Goal: Information Seeking & Learning: Learn about a topic

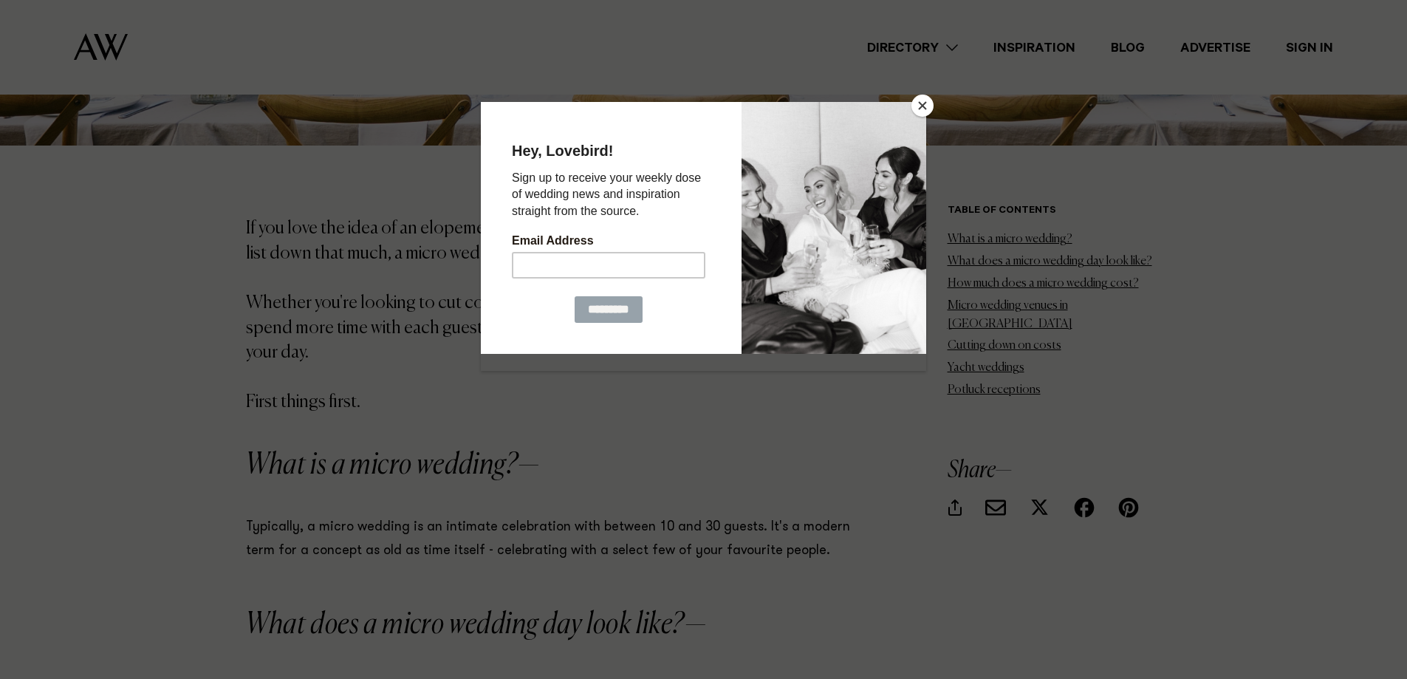
click at [919, 105] on button "Close" at bounding box center [922, 106] width 22 height 22
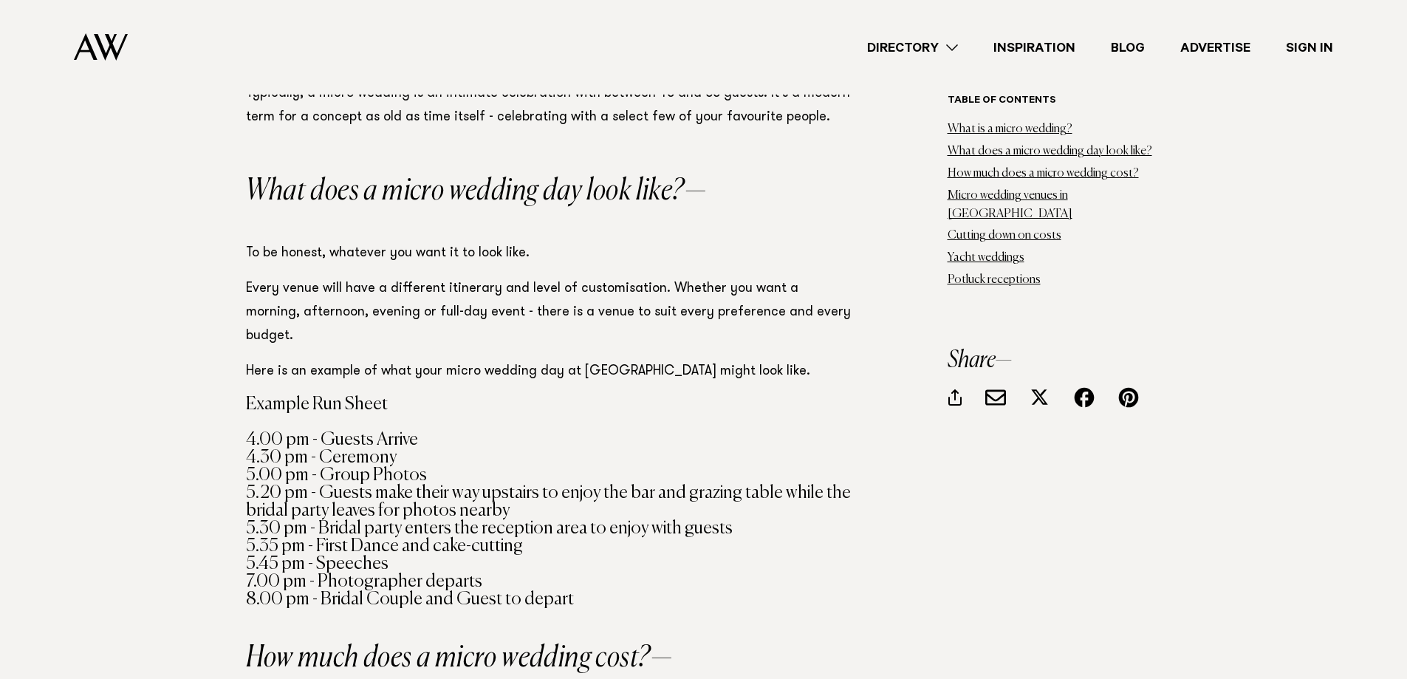
scroll to position [1403, 0]
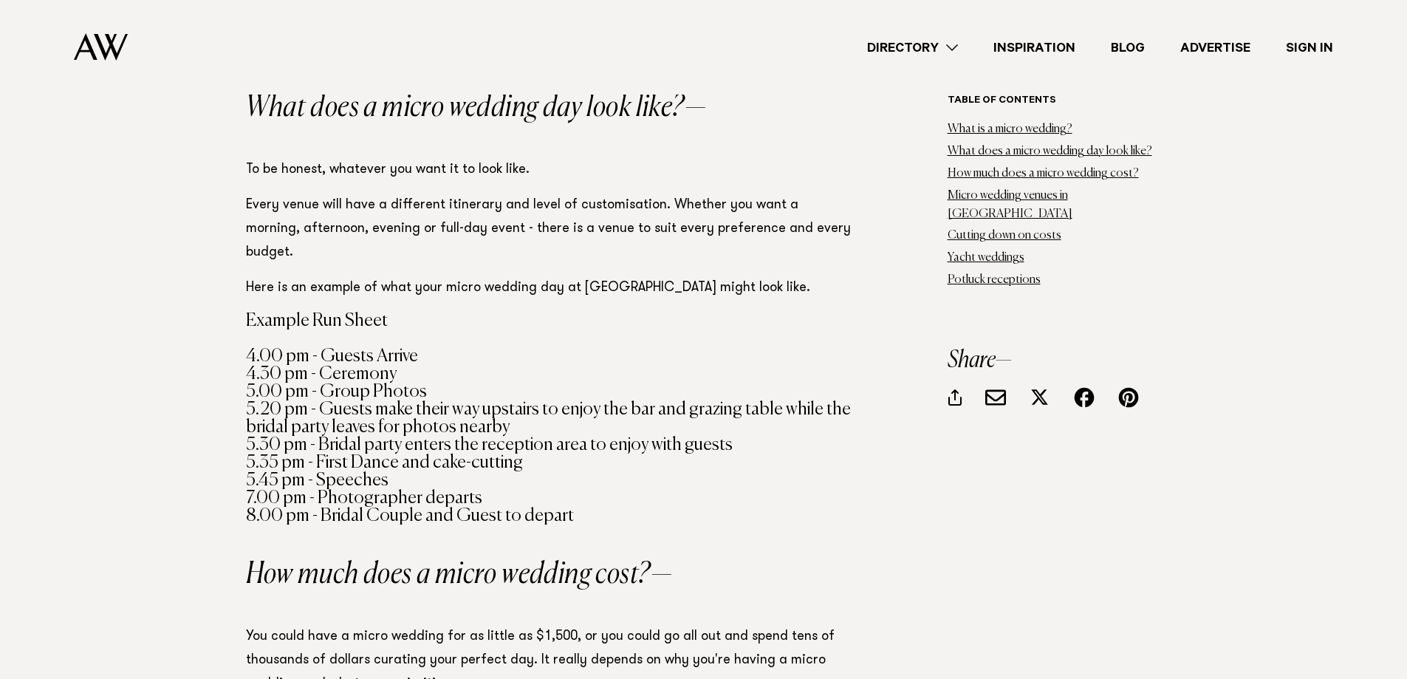
click at [320, 341] on h4 "Example Run Sheet 4.00 pm - Guests Arrive 4.30 pm - Ceremony 5.00 pm - Group Ph…" at bounding box center [548, 418] width 605 height 213
drag, startPoint x: 317, startPoint y: 341, endPoint x: 368, endPoint y: 344, distance: 51.8
click at [368, 344] on h4 "Example Run Sheet 4.00 pm - Guests Arrive 4.30 pm - Ceremony 5.00 pm - Group Ph…" at bounding box center [548, 418] width 605 height 213
click at [351, 380] on h4 "Example Run Sheet 4.00 pm - Guests Arrive 4.30 pm - Ceremony 5.00 pm - Group Ph…" at bounding box center [548, 418] width 605 height 213
drag, startPoint x: 322, startPoint y: 371, endPoint x: 436, endPoint y: 379, distance: 114.7
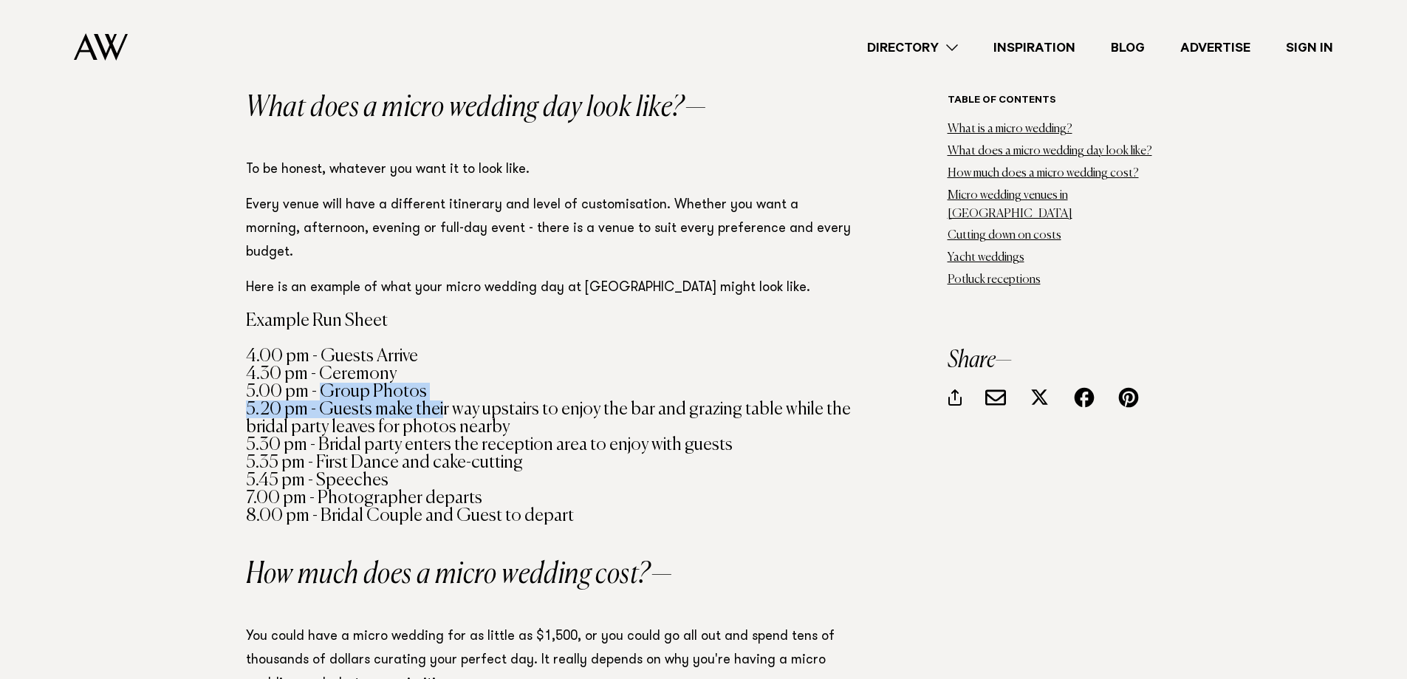
click at [436, 379] on h4 "Example Run Sheet 4.00 pm - Guests Arrive 4.30 pm - Ceremony 5.00 pm - Group Ph…" at bounding box center [548, 418] width 605 height 213
click at [427, 412] on h4 "Example Run Sheet 4.00 pm - Guests Arrive 4.30 pm - Ceremony 5.00 pm - Group Ph…" at bounding box center [548, 418] width 605 height 213
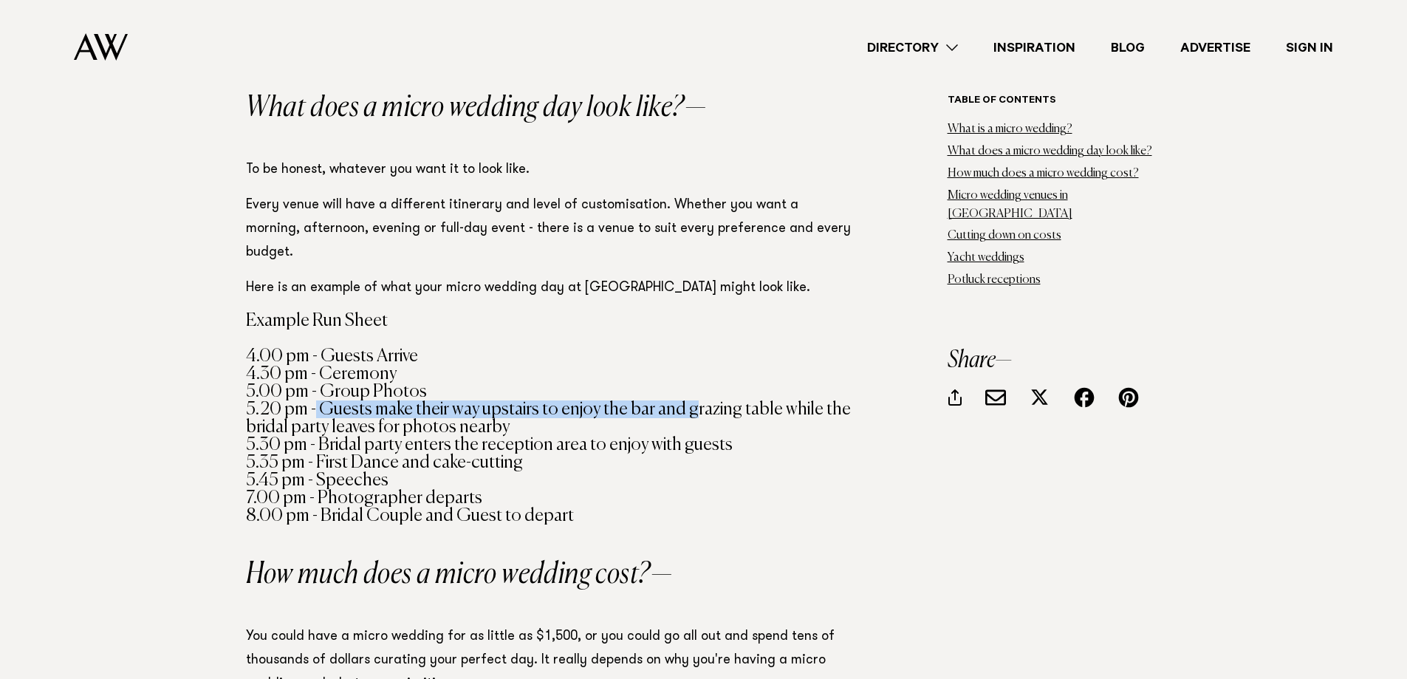
drag, startPoint x: 312, startPoint y: 387, endPoint x: 687, endPoint y: 388, distance: 375.1
click at [687, 388] on h4 "Example Run Sheet 4.00 pm - Guests Arrive 4.30 pm - Ceremony 5.00 pm - Group Ph…" at bounding box center [548, 418] width 605 height 213
click at [662, 398] on h4 "Example Run Sheet 4.00 pm - Guests Arrive 4.30 pm - Ceremony 5.00 pm - Group Ph…" at bounding box center [548, 418] width 605 height 213
drag, startPoint x: 328, startPoint y: 386, endPoint x: 569, endPoint y: 386, distance: 241.4
click at [569, 386] on h4 "Example Run Sheet 4.00 pm - Guests Arrive 4.30 pm - Ceremony 5.00 pm - Group Ph…" at bounding box center [548, 418] width 605 height 213
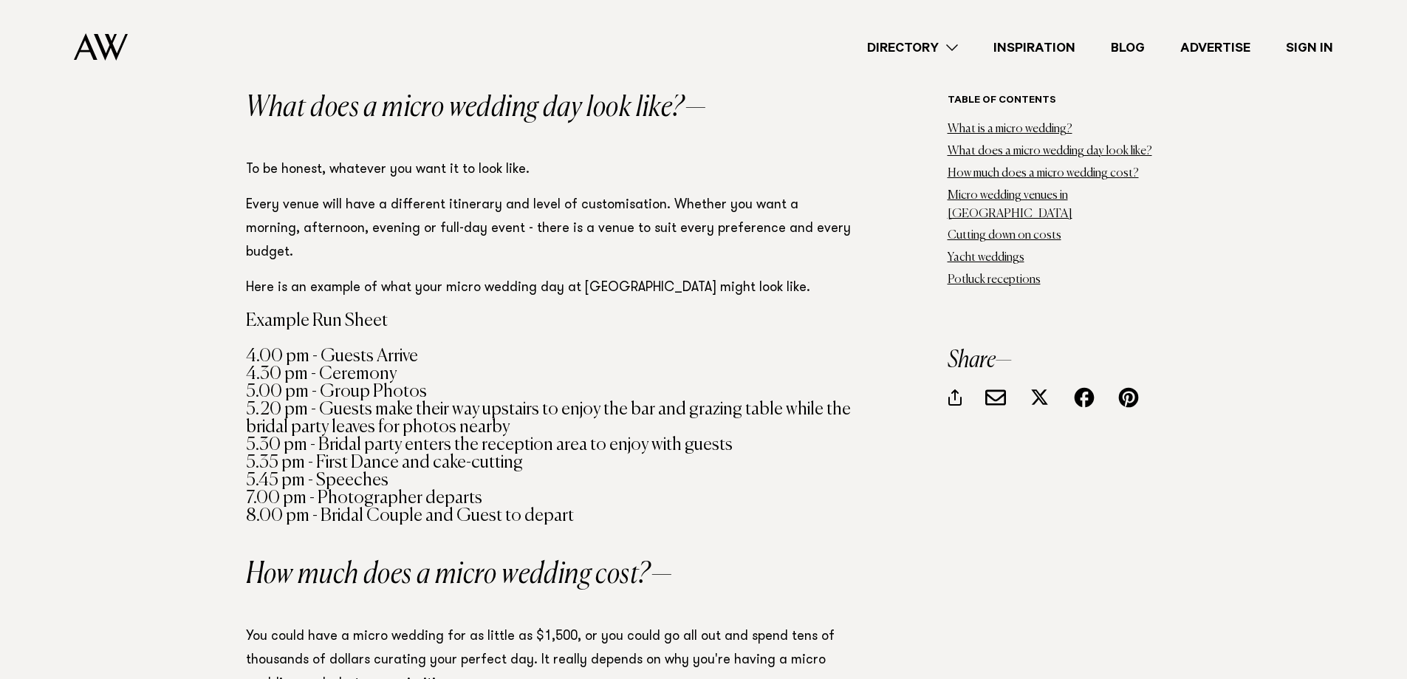
click at [580, 386] on h4 "Example Run Sheet 4.00 pm - Guests Arrive 4.30 pm - Ceremony 5.00 pm - Group Ph…" at bounding box center [548, 418] width 605 height 213
drag, startPoint x: 696, startPoint y: 383, endPoint x: 800, endPoint y: 385, distance: 104.1
click at [800, 385] on h4 "Example Run Sheet 4.00 pm - Guests Arrive 4.30 pm - Ceremony 5.00 pm - Group Ph…" at bounding box center [548, 418] width 605 height 213
drag, startPoint x: 274, startPoint y: 400, endPoint x: 483, endPoint y: 402, distance: 209.0
click at [483, 402] on h4 "Example Run Sheet 4.00 pm - Guests Arrive 4.30 pm - Ceremony 5.00 pm - Group Ph…" at bounding box center [548, 418] width 605 height 213
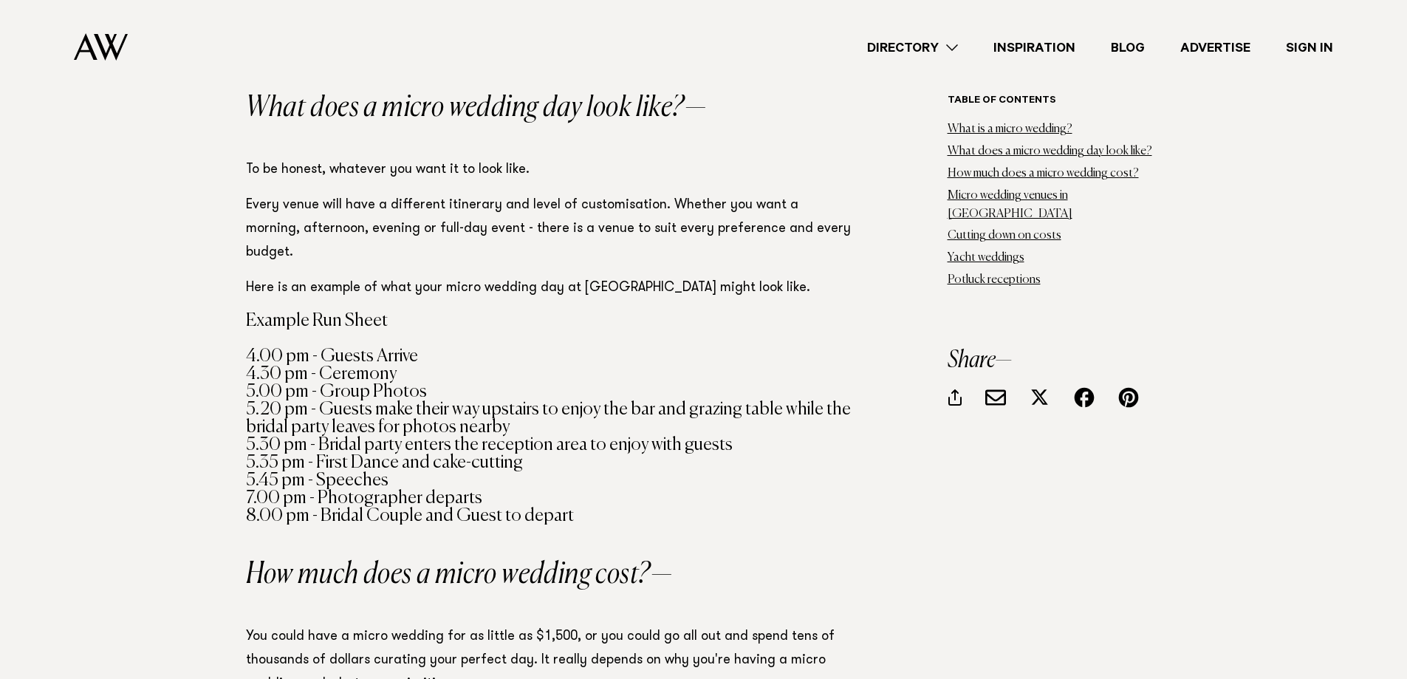
click at [510, 407] on h4 "Example Run Sheet 4.00 pm - Guests Arrive 4.30 pm - Ceremony 5.00 pm - Group Ph…" at bounding box center [548, 418] width 605 height 213
drag, startPoint x: 329, startPoint y: 416, endPoint x: 611, endPoint y: 429, distance: 282.4
click at [611, 429] on h4 "Example Run Sheet 4.00 pm - Guests Arrive 4.30 pm - Ceremony 5.00 pm - Group Ph…" at bounding box center [548, 418] width 605 height 213
drag, startPoint x: 323, startPoint y: 446, endPoint x: 485, endPoint y: 444, distance: 161.7
click at [485, 444] on h4 "Example Run Sheet 4.00 pm - Guests Arrive 4.30 pm - Ceremony 5.00 pm - Group Ph…" at bounding box center [548, 418] width 605 height 213
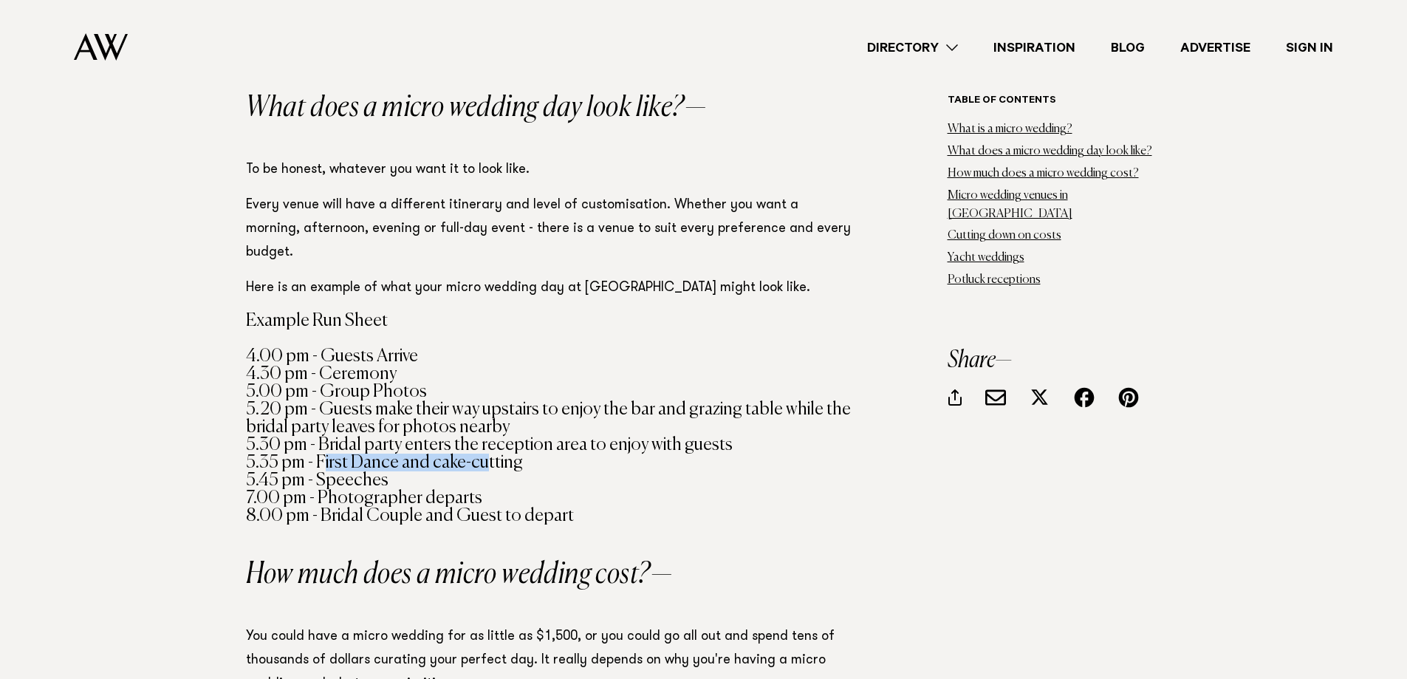
drag, startPoint x: 318, startPoint y: 459, endPoint x: 402, endPoint y: 456, distance: 85.0
click at [402, 456] on h4 "Example Run Sheet 4.00 pm - Guests Arrive 4.30 pm - Ceremony 5.00 pm - Group Ph…" at bounding box center [548, 418] width 605 height 213
drag, startPoint x: 313, startPoint y: 468, endPoint x: 504, endPoint y: 470, distance: 191.2
click at [504, 470] on h4 "Example Run Sheet 4.00 pm - Guests Arrive 4.30 pm - Ceremony 5.00 pm - Group Ph…" at bounding box center [548, 418] width 605 height 213
drag, startPoint x: 311, startPoint y: 491, endPoint x: 632, endPoint y: 499, distance: 321.3
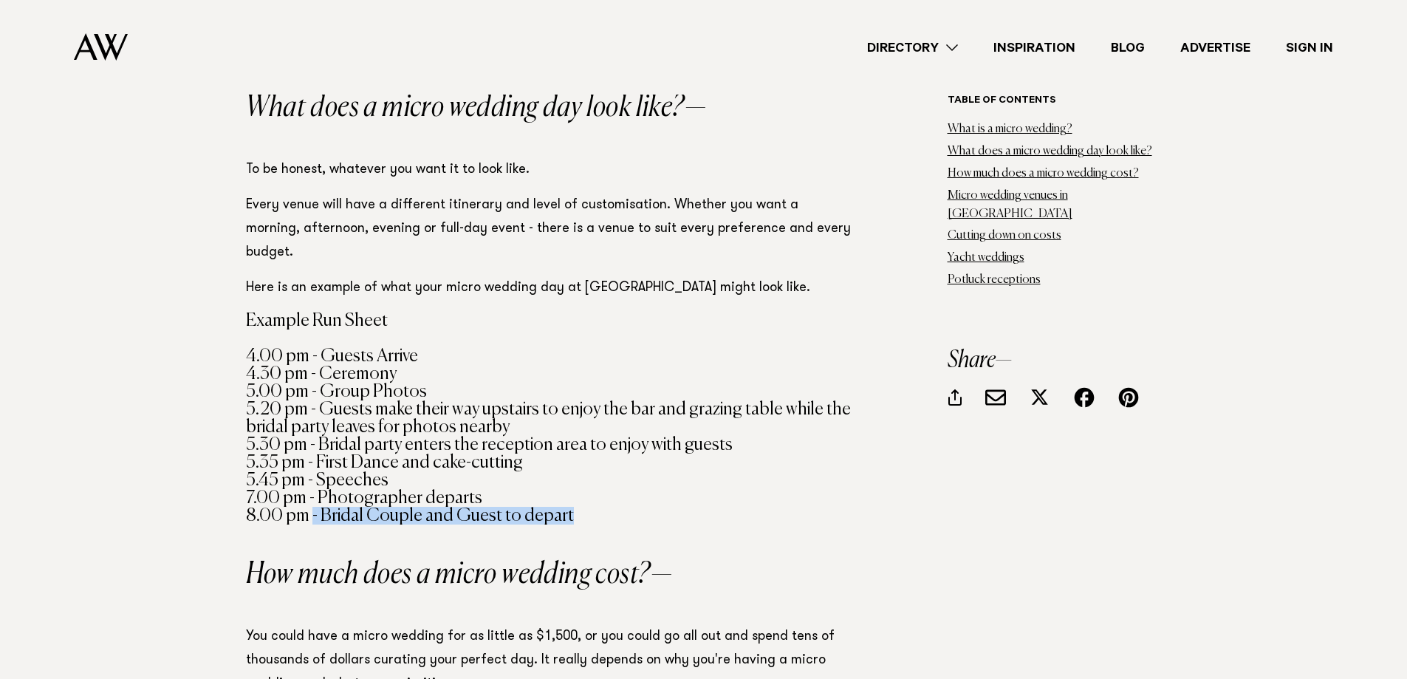
click at [632, 499] on h4 "Example Run Sheet 4.00 pm - Guests Arrive 4.30 pm - Ceremony 5.00 pm - Group Ph…" at bounding box center [548, 418] width 605 height 213
click at [631, 498] on h4 "Example Run Sheet 4.00 pm - Guests Arrive 4.30 pm - Ceremony 5.00 pm - Group Ph…" at bounding box center [548, 418] width 605 height 213
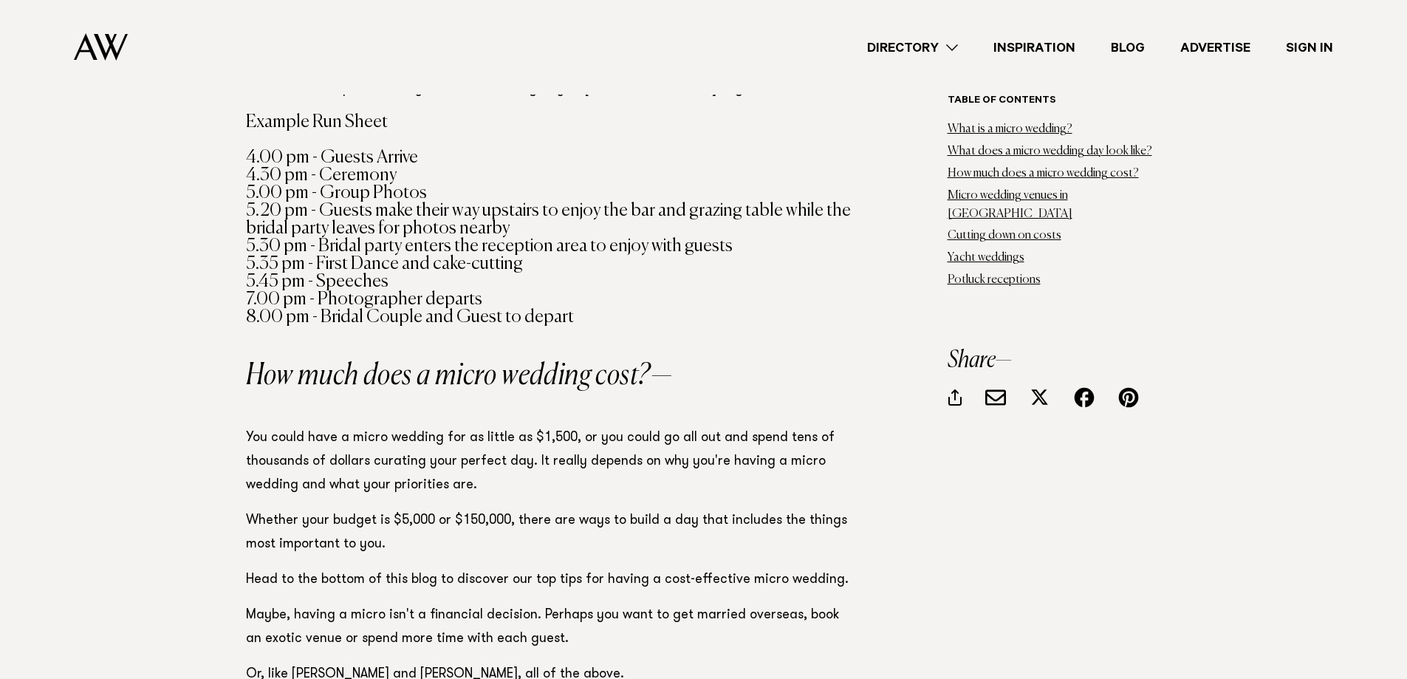
scroll to position [1698, 0]
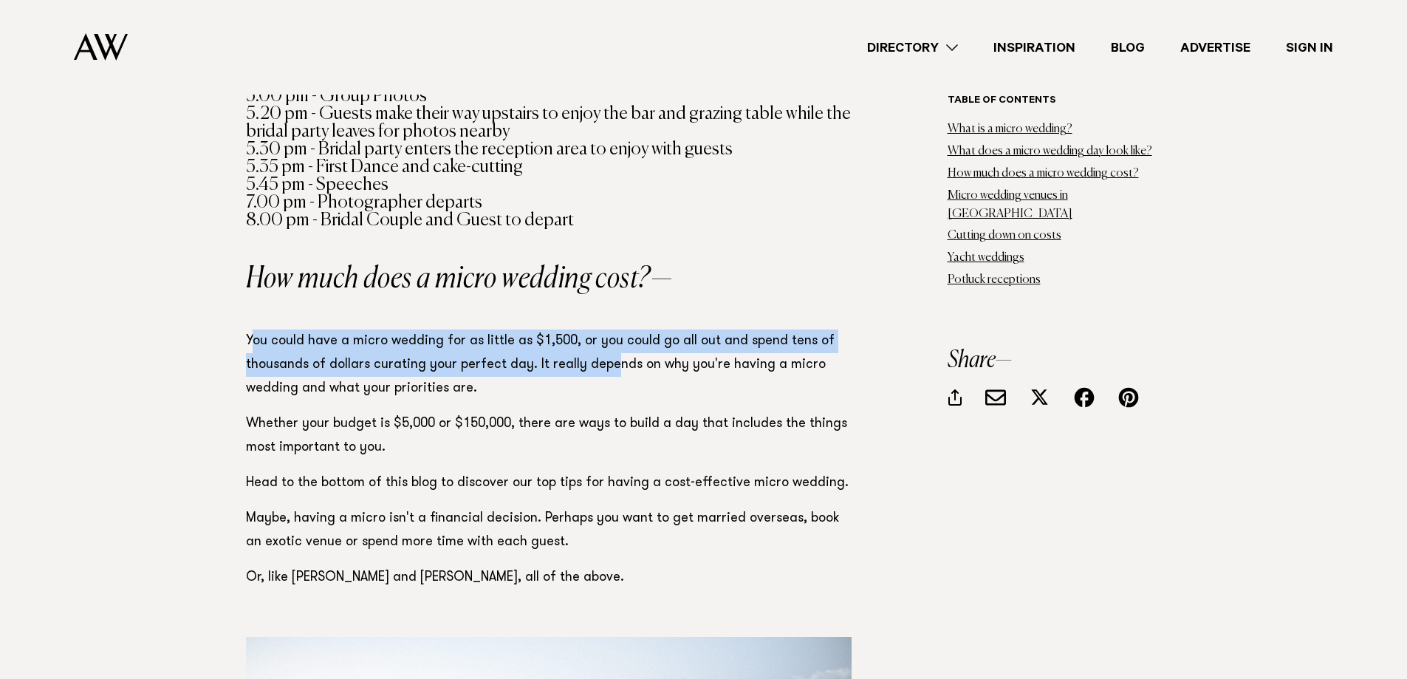
drag, startPoint x: 250, startPoint y: 327, endPoint x: 614, endPoint y: 337, distance: 364.1
click at [614, 337] on p "You could have a micro wedding for as little as $1,500, or you could go all out…" at bounding box center [548, 364] width 605 height 71
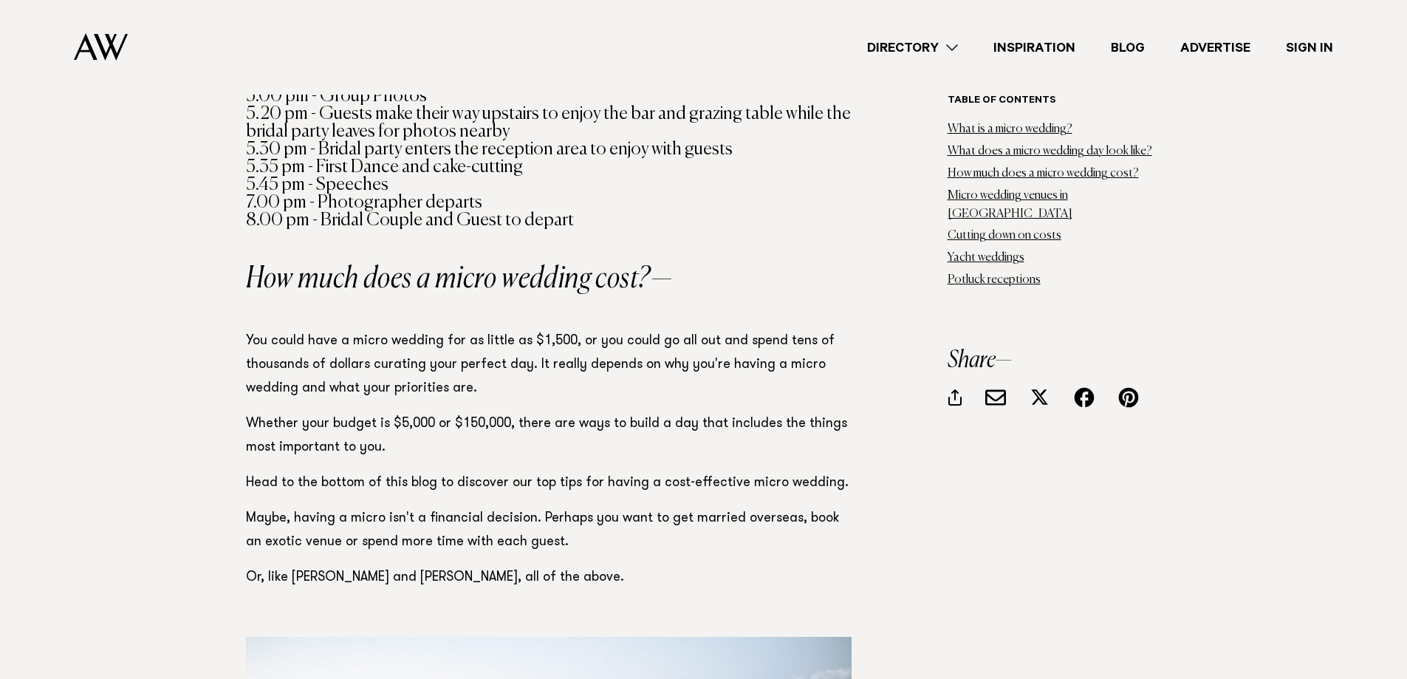
click at [622, 338] on p "You could have a micro wedding for as little as $1,500, or you could go all out…" at bounding box center [548, 364] width 605 height 71
drag, startPoint x: 230, startPoint y: 346, endPoint x: 437, endPoint y: 351, distance: 207.5
click at [273, 412] on p "Whether your budget is $5,000 or $150,000, there are ways to build a day that i…" at bounding box center [548, 435] width 605 height 47
drag, startPoint x: 382, startPoint y: 398, endPoint x: 523, endPoint y: 399, distance: 141.0
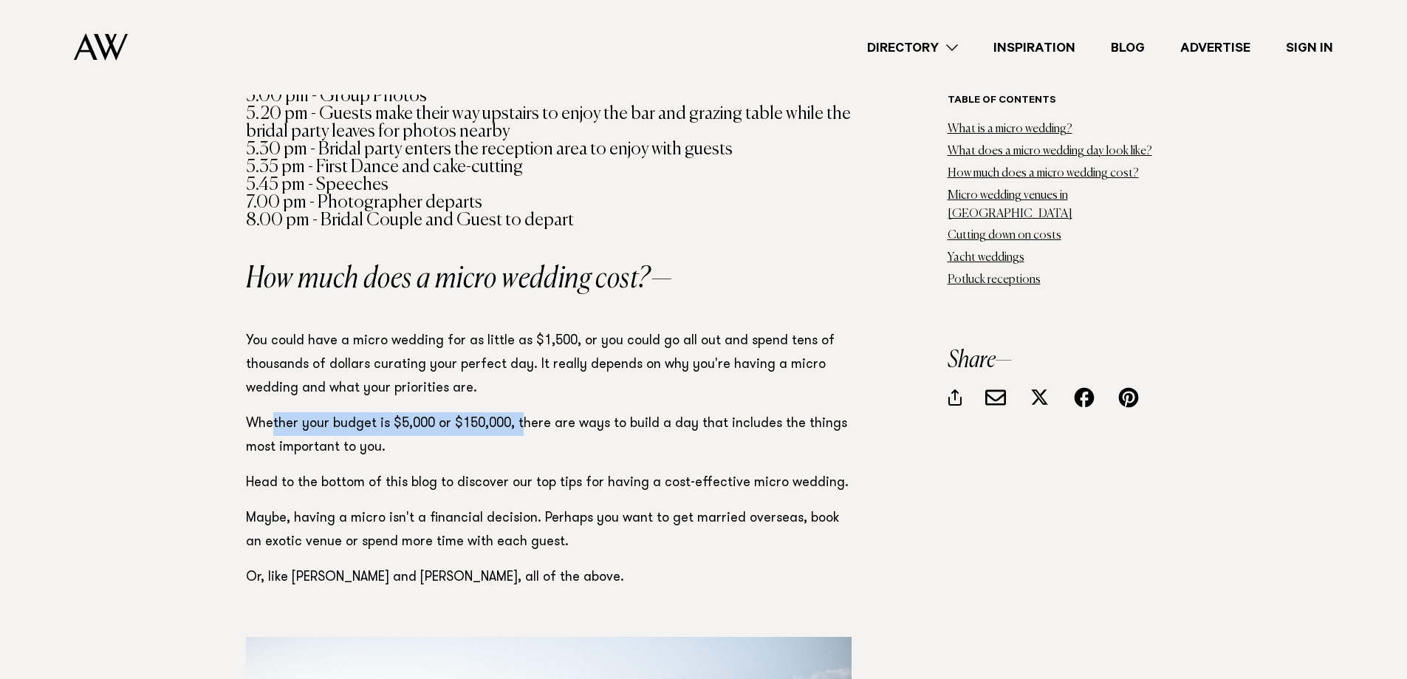
click at [523, 412] on p "Whether your budget is $5,000 or $150,000, there are ways to build a day that i…" at bounding box center [548, 435] width 605 height 47
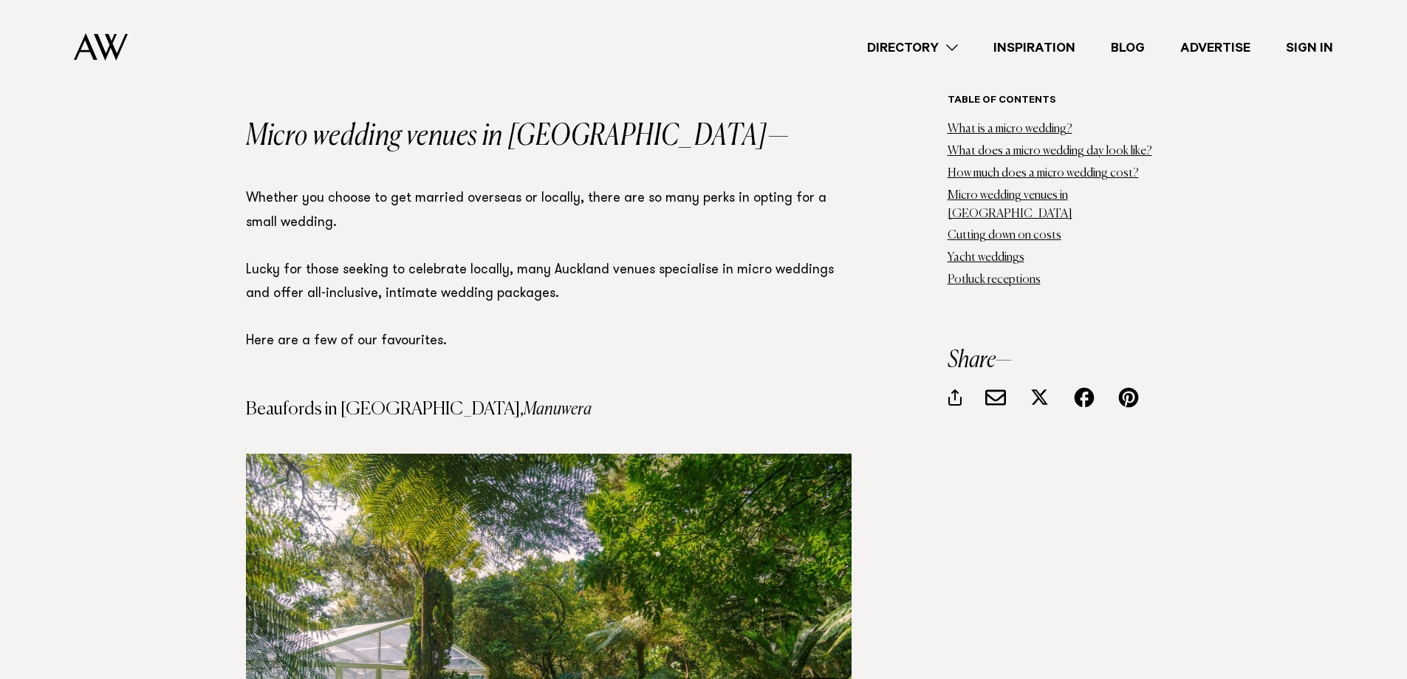
scroll to position [3987, 0]
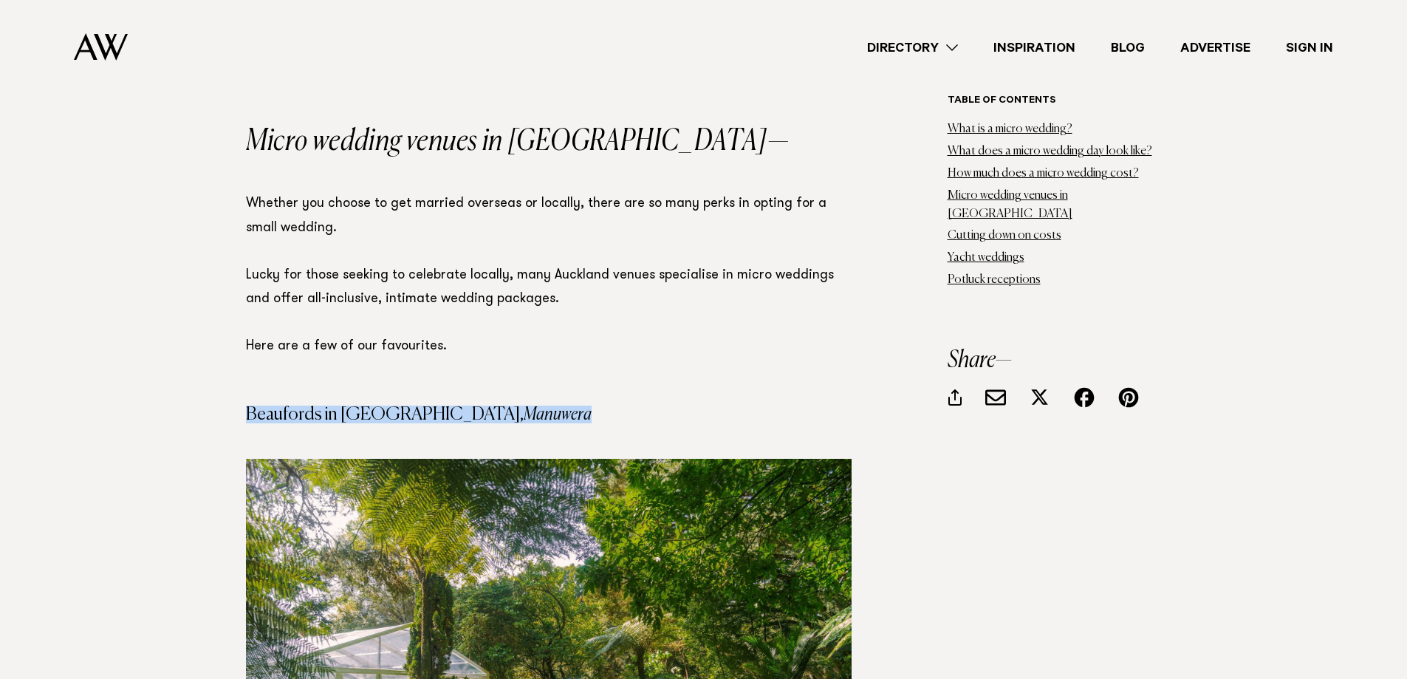
drag, startPoint x: 497, startPoint y: 340, endPoint x: 230, endPoint y: 342, distance: 266.6
copy h4 "Beaufords in [GEOGRAPHIC_DATA], [GEOGRAPHIC_DATA]"
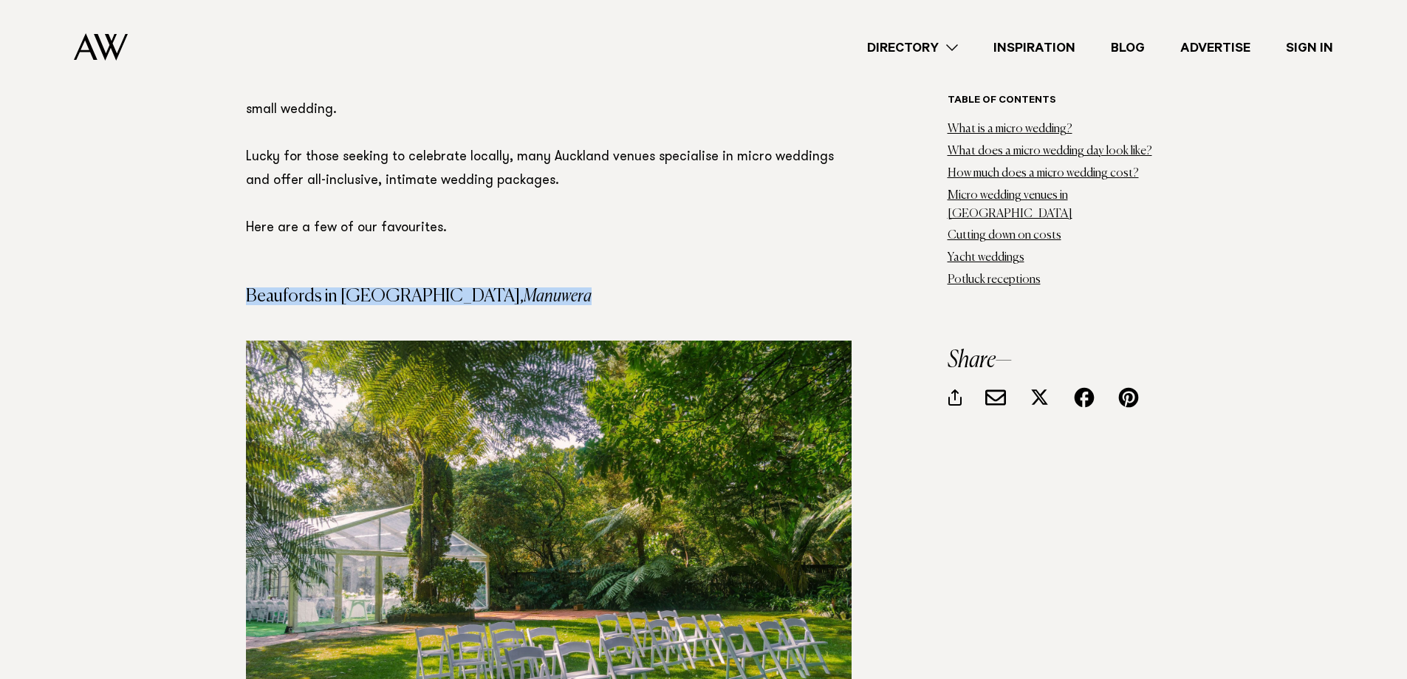
scroll to position [4430, 0]
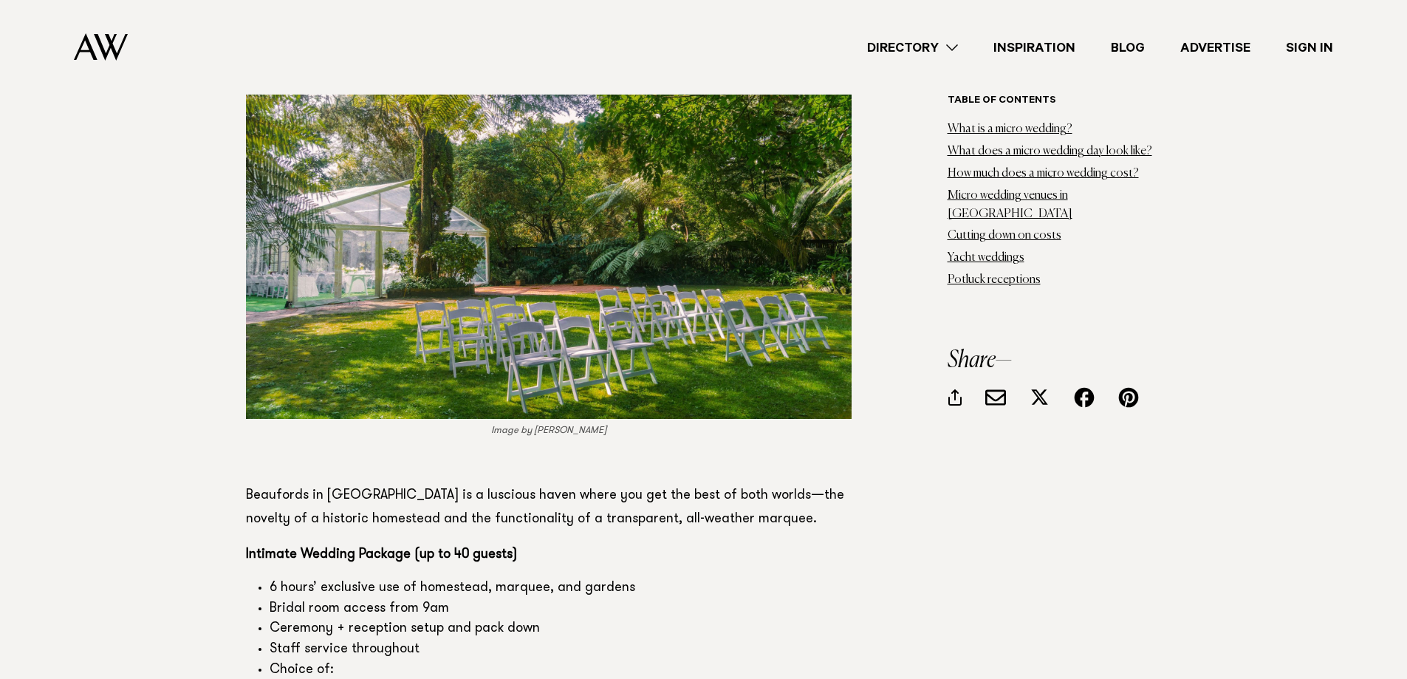
click at [423, 423] on figcaption "Image by [PERSON_NAME]" at bounding box center [548, 430] width 605 height 15
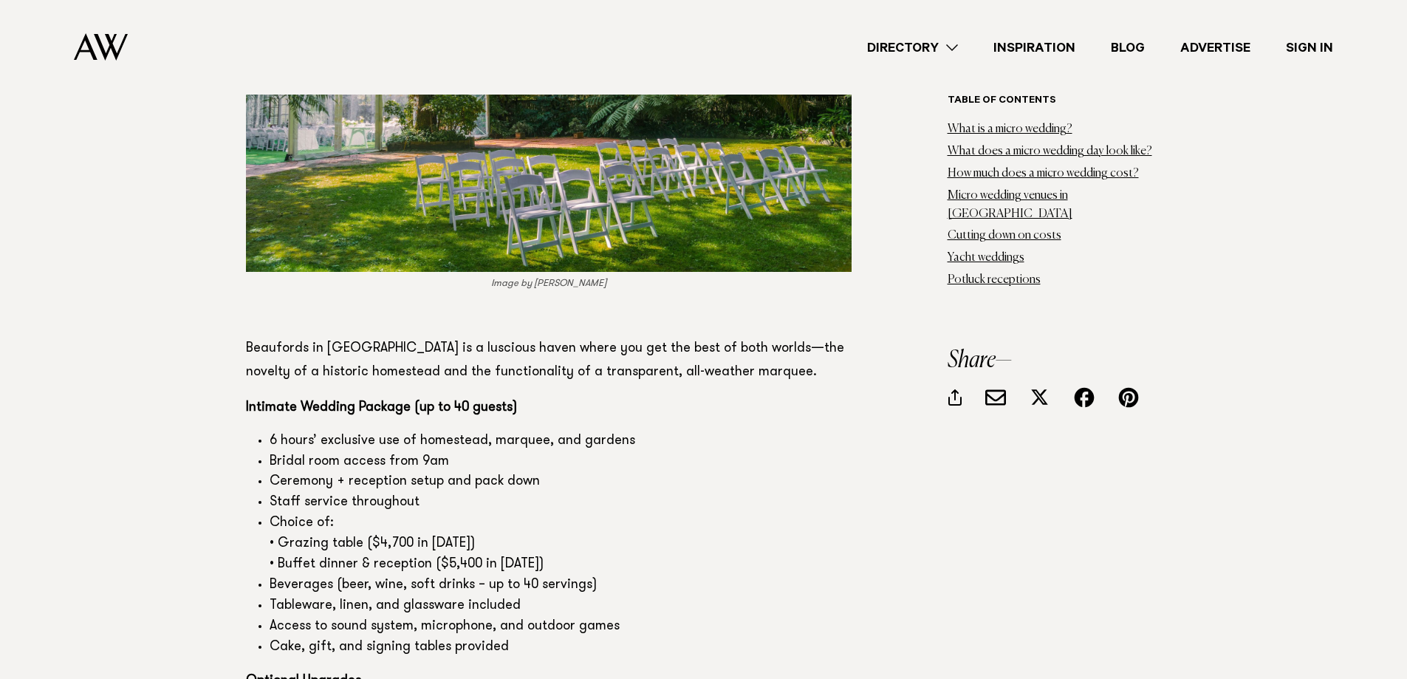
scroll to position [4578, 0]
drag, startPoint x: 264, startPoint y: 389, endPoint x: 349, endPoint y: 389, distance: 84.9
click at [349, 430] on ul "6 hours’ exclusive use of homestead, marquee, and gardens Bridal room access fr…" at bounding box center [548, 543] width 605 height 227
click at [301, 492] on li "Staff service throughout" at bounding box center [561, 502] width 582 height 21
click at [270, 492] on li "Staff service throughout" at bounding box center [561, 502] width 582 height 21
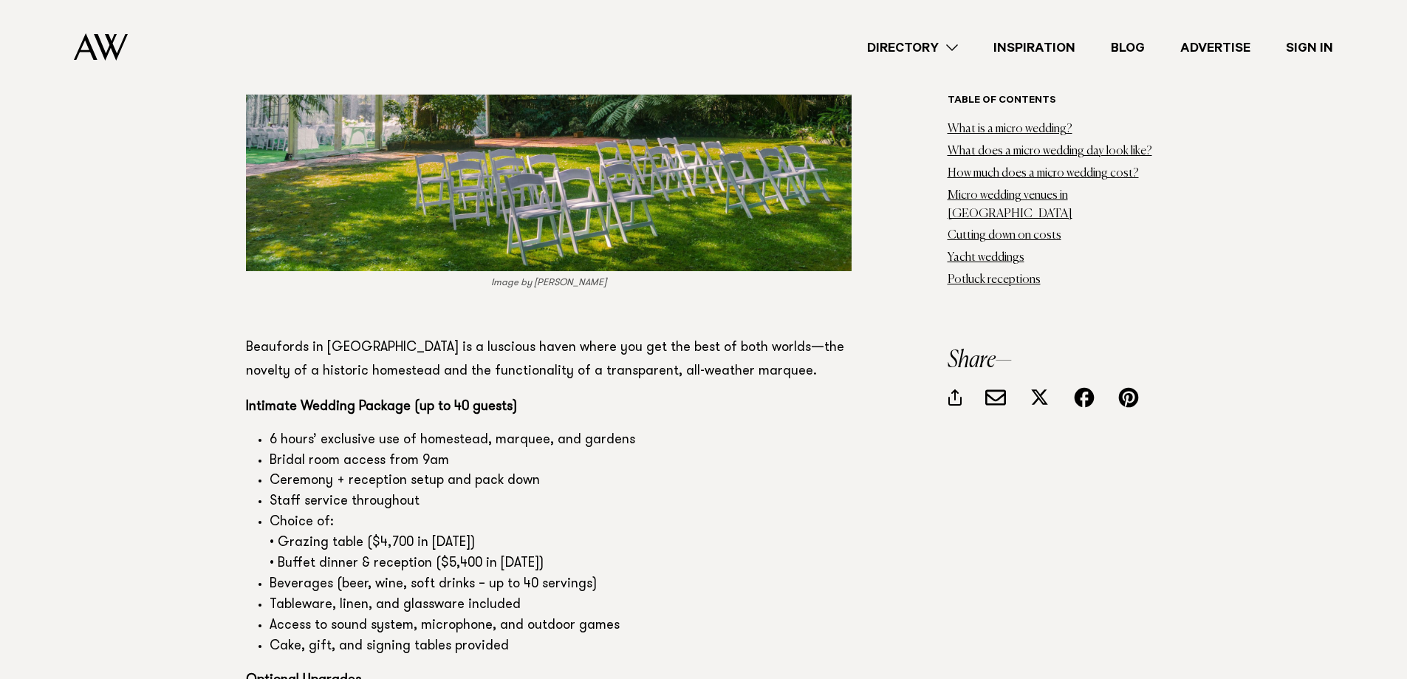
click at [271, 512] on li "Choice of: • Grazing table ($4,700 in [DATE]) • Buffet dinner & reception ($5,4…" at bounding box center [561, 543] width 582 height 62
drag, startPoint x: 286, startPoint y: 480, endPoint x: 419, endPoint y: 469, distance: 133.4
click at [419, 512] on li "Choice of: • Grazing table ($4,700 in [DATE]) • Buffet dinner & reception ($5,4…" at bounding box center [561, 543] width 582 height 62
click at [441, 512] on li "Choice of: • Grazing table ($4,700 in [DATE]) • Buffet dinner & reception ($5,4…" at bounding box center [561, 543] width 582 height 62
drag, startPoint x: 270, startPoint y: 494, endPoint x: 524, endPoint y: 492, distance: 254.7
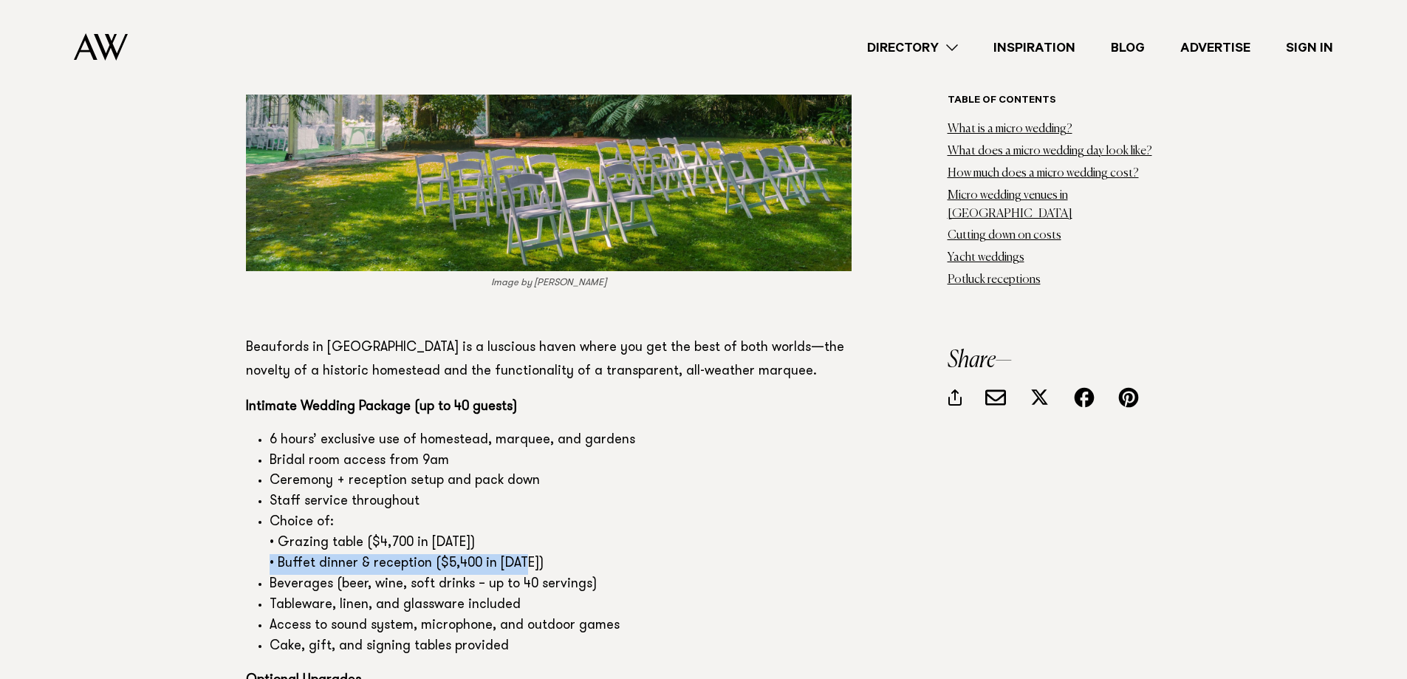
click at [524, 512] on li "Choice of: • Grazing table ($4,700 in [DATE]) • Buffet dinner & reception ($5,4…" at bounding box center [561, 543] width 582 height 62
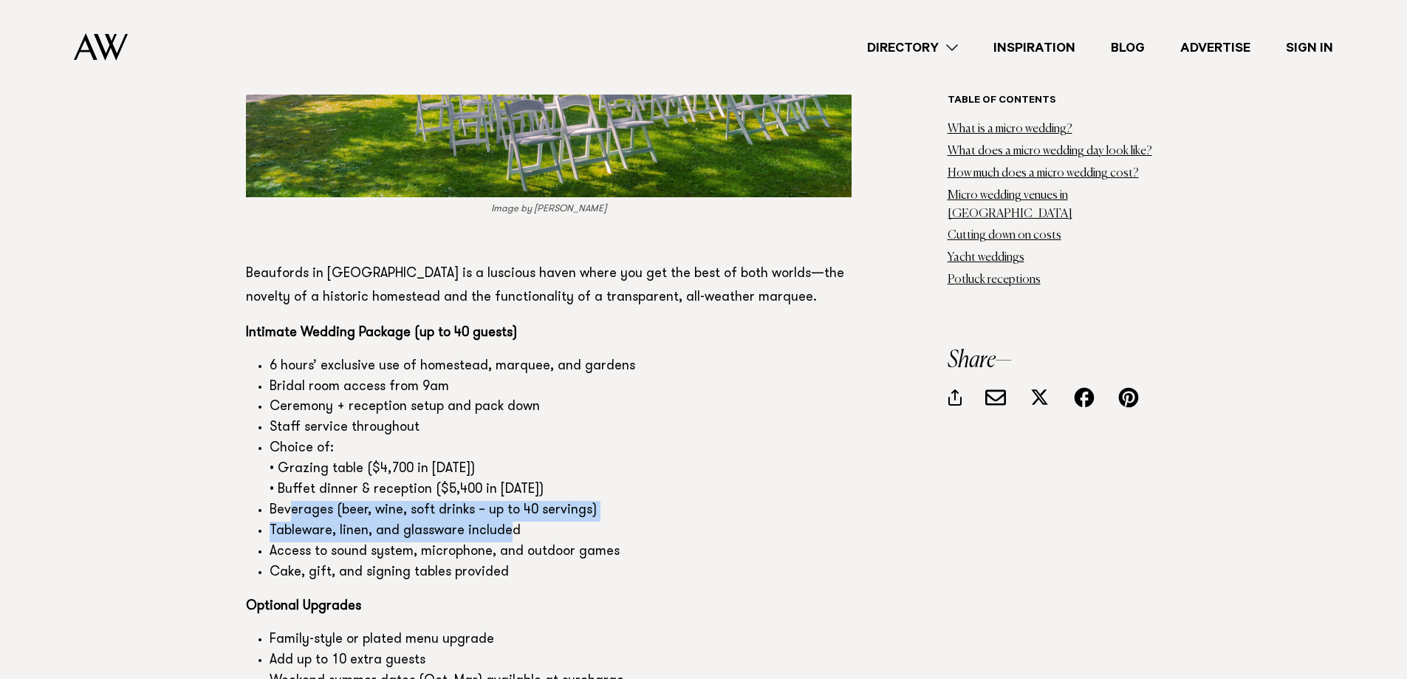
drag, startPoint x: 293, startPoint y: 449, endPoint x: 505, endPoint y: 450, distance: 211.9
click at [505, 450] on ul "6 hours’ exclusive use of homestead, marquee, and gardens Bridal room access fr…" at bounding box center [548, 470] width 605 height 227
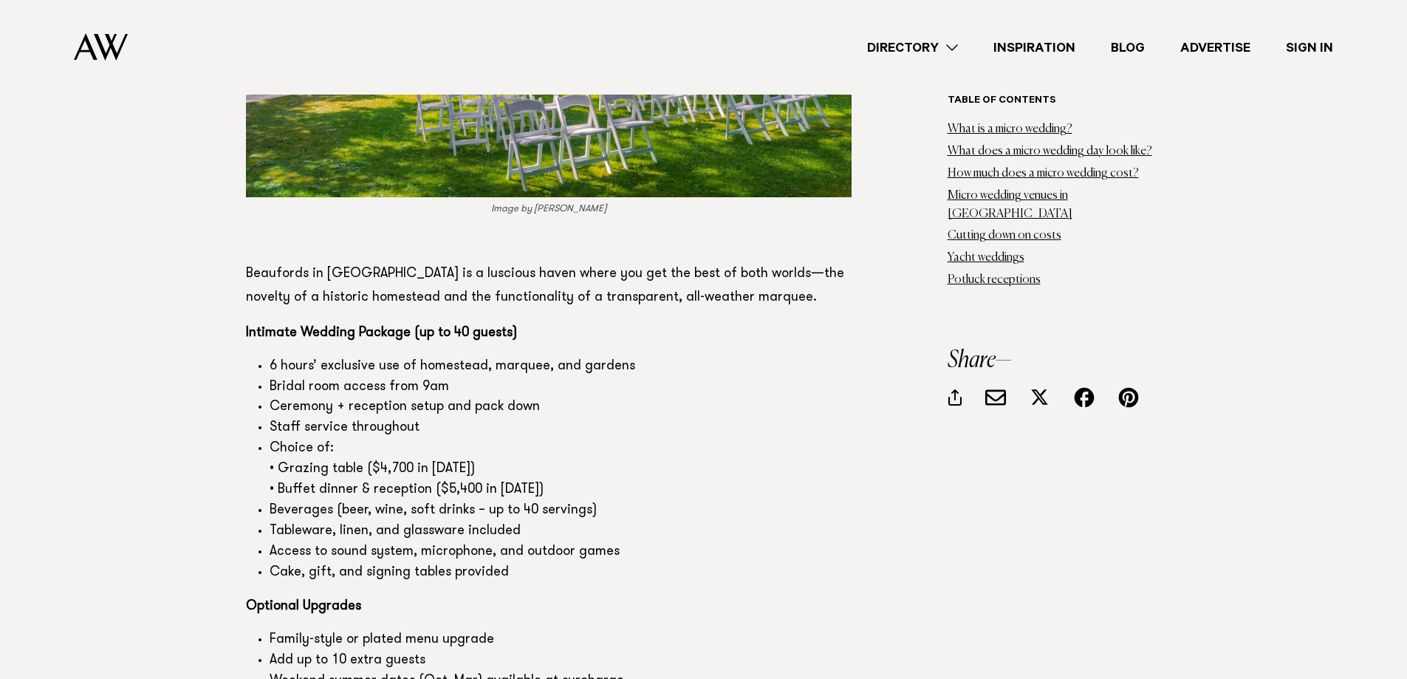
click at [356, 542] on li "Access to sound system, microphone, and outdoor games" at bounding box center [561, 552] width 582 height 21
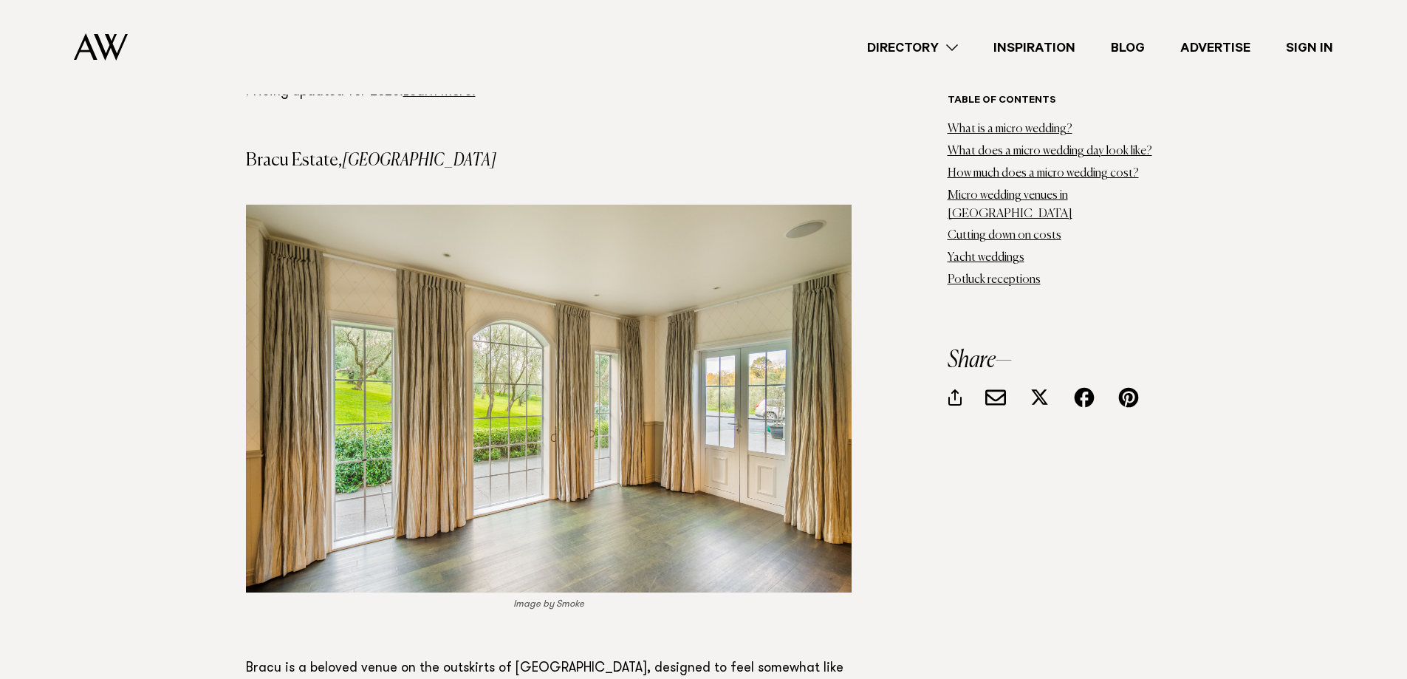
scroll to position [8270, 0]
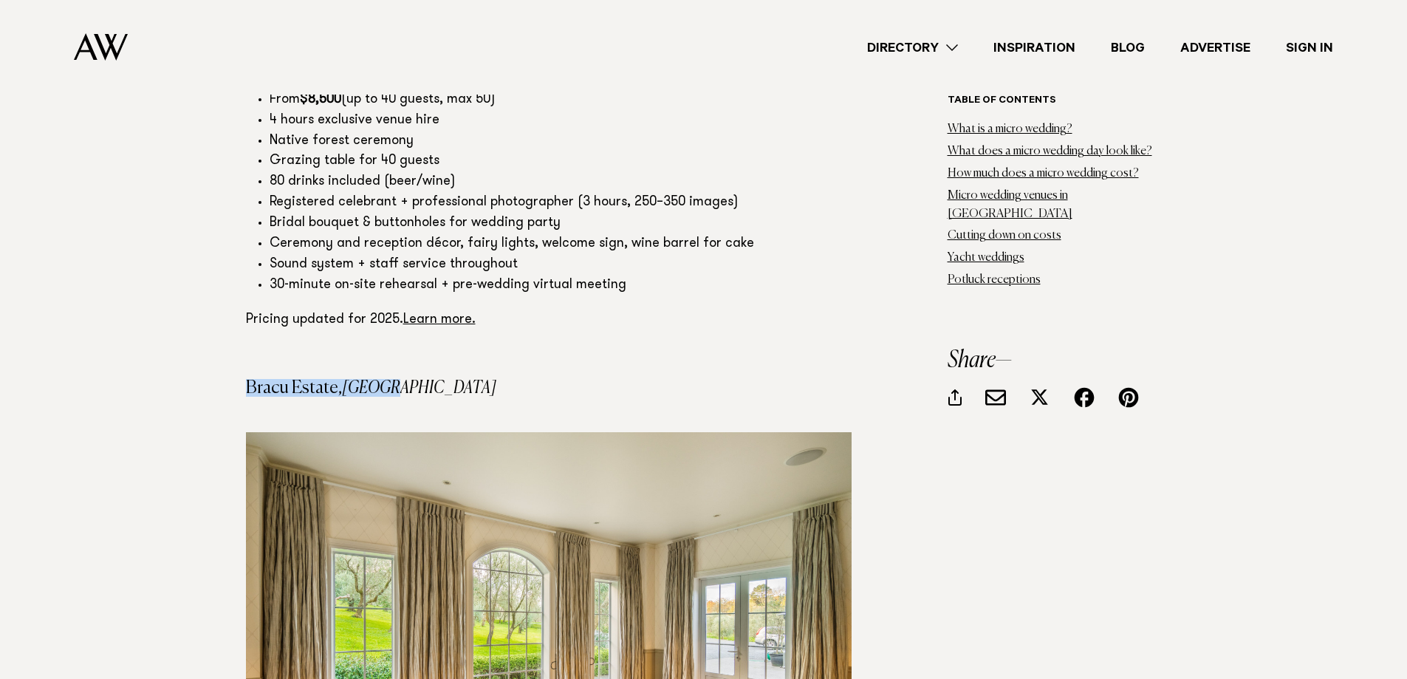
drag, startPoint x: 412, startPoint y: 315, endPoint x: 250, endPoint y: 309, distance: 161.8
click at [250, 379] on h4 "Bracu Estate, [GEOGRAPHIC_DATA]" at bounding box center [548, 388] width 605 height 18
copy h4 "Bracu Estate, [GEOGRAPHIC_DATA]"
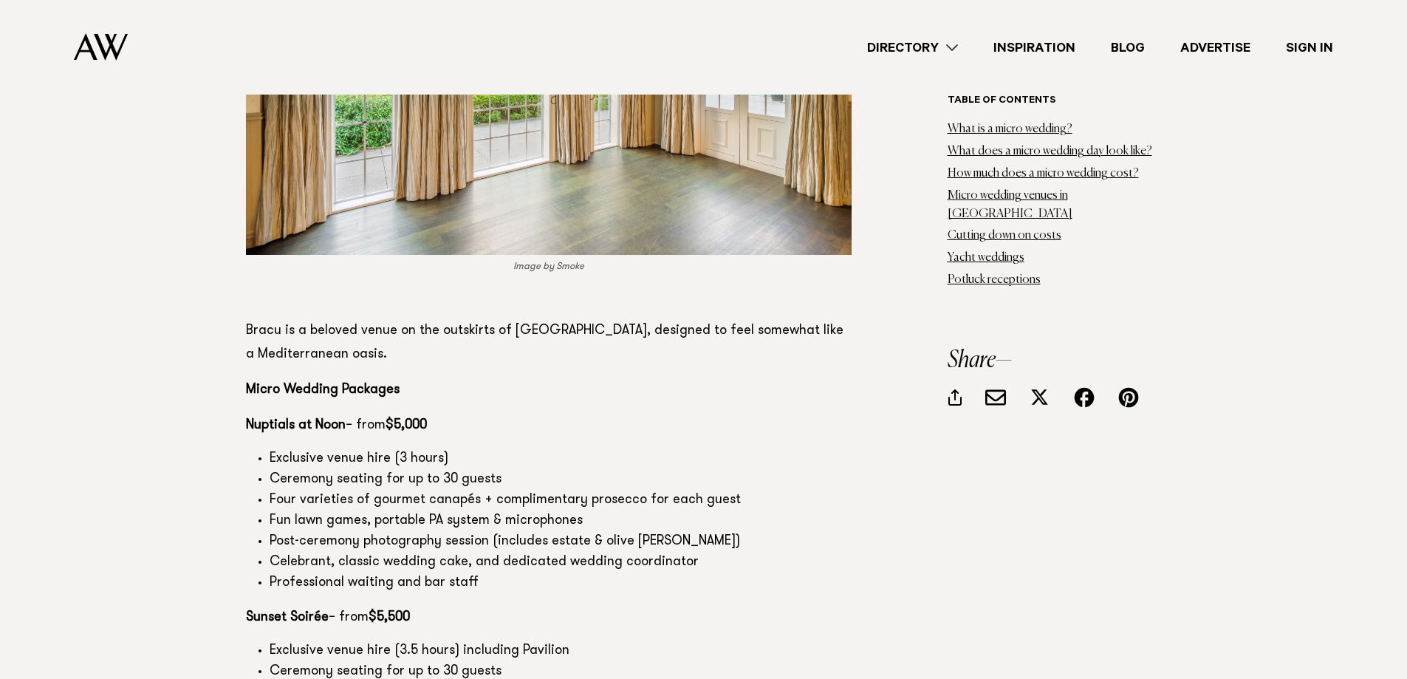
scroll to position [8860, 0]
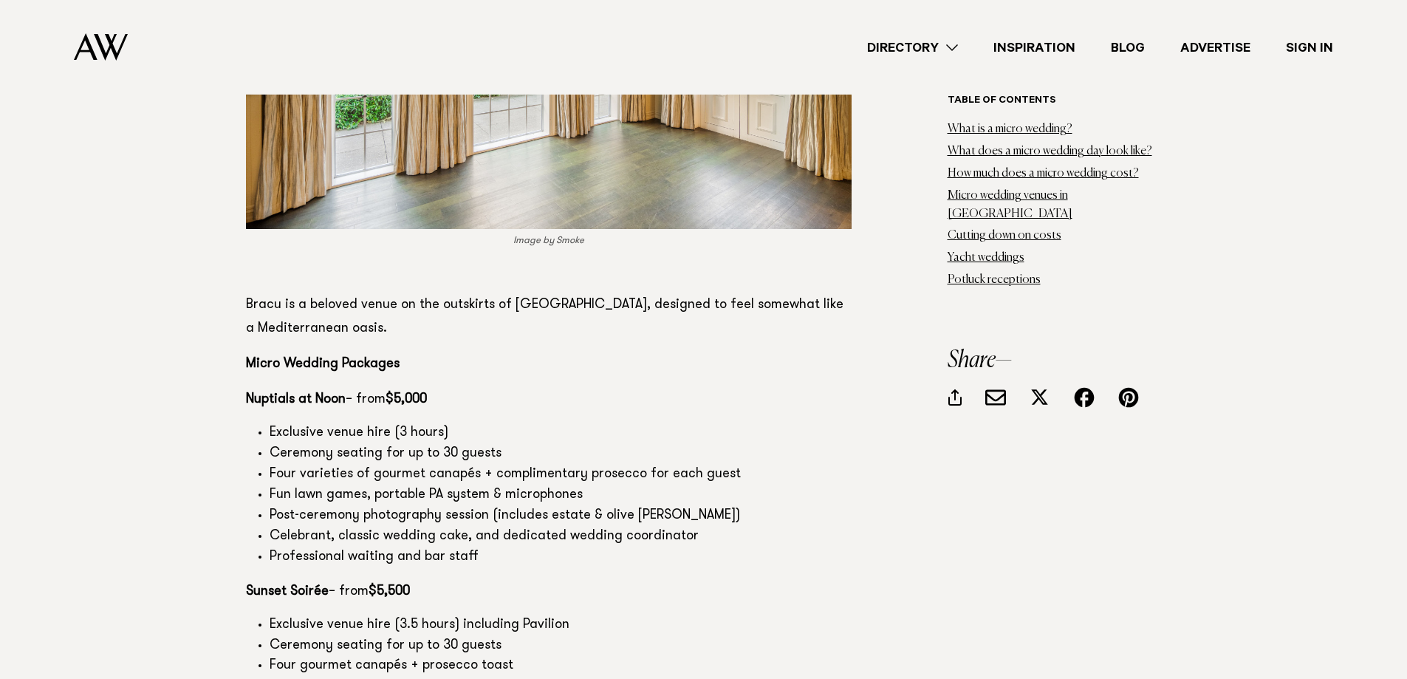
drag, startPoint x: 268, startPoint y: 369, endPoint x: 275, endPoint y: 377, distance: 9.9
click at [274, 423] on ul "Exclusive venue hire (3 hours) Ceremony seating for up to 30 guests Four variet…" at bounding box center [548, 495] width 605 height 144
click at [271, 444] on li "Ceremony seating for up to 30 guests" at bounding box center [561, 454] width 582 height 21
click at [270, 444] on li "Ceremony seating for up to 30 guests" at bounding box center [561, 454] width 582 height 21
click at [307, 444] on li "Ceremony seating for up to 30 guests" at bounding box center [561, 454] width 582 height 21
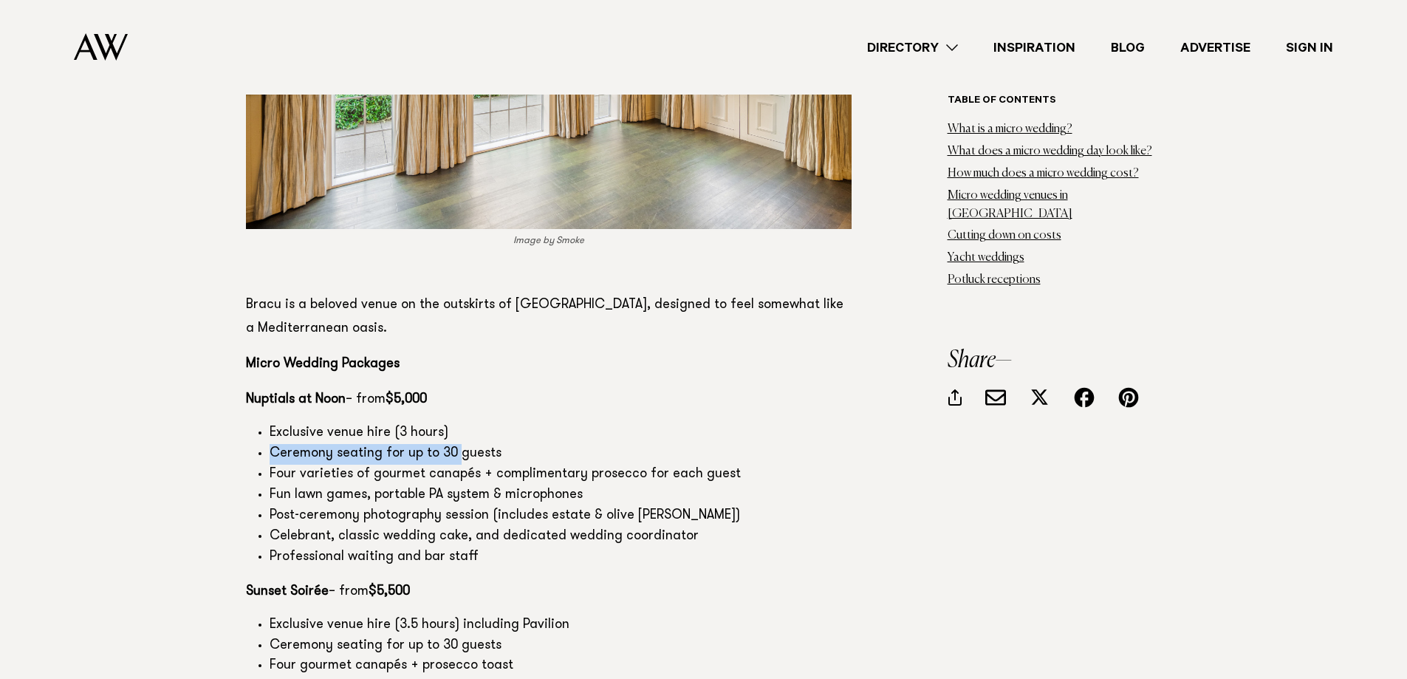
drag, startPoint x: 272, startPoint y: 382, endPoint x: 457, endPoint y: 381, distance: 184.6
click at [457, 444] on li "Ceremony seating for up to 30 guests" at bounding box center [561, 454] width 582 height 21
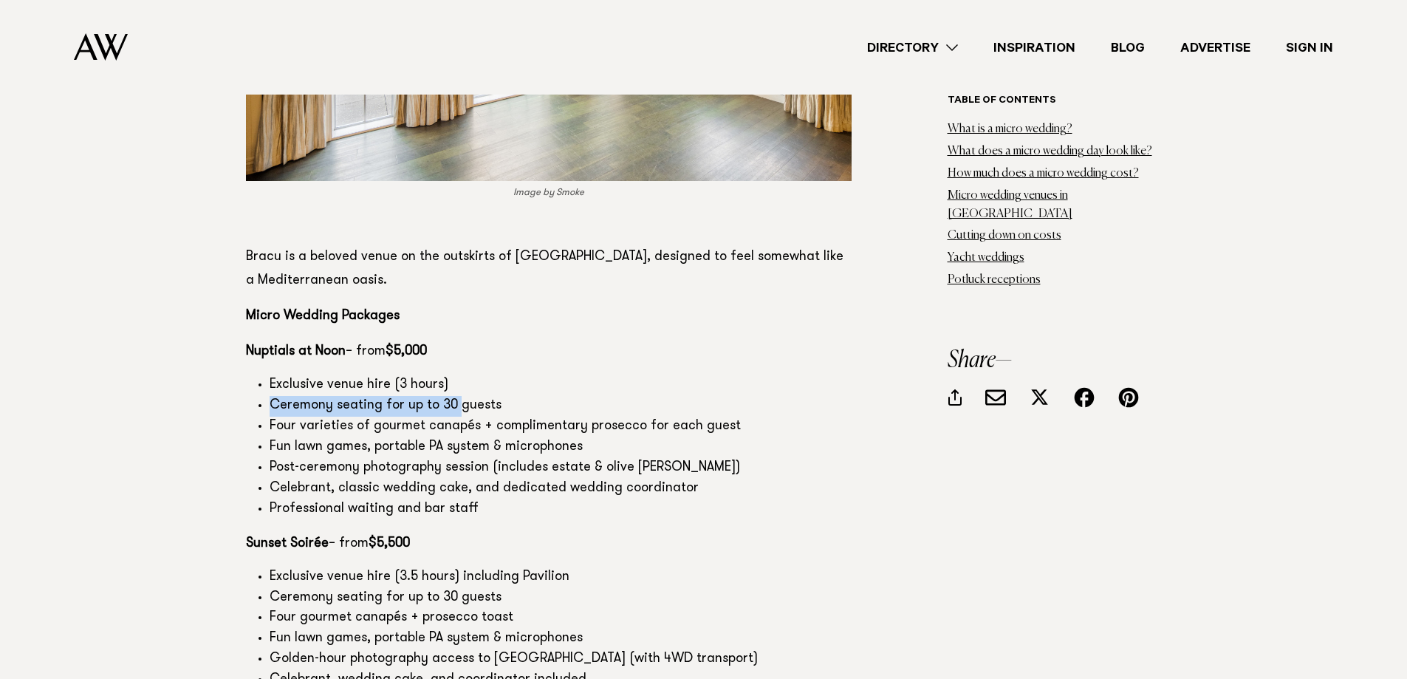
scroll to position [8934, 0]
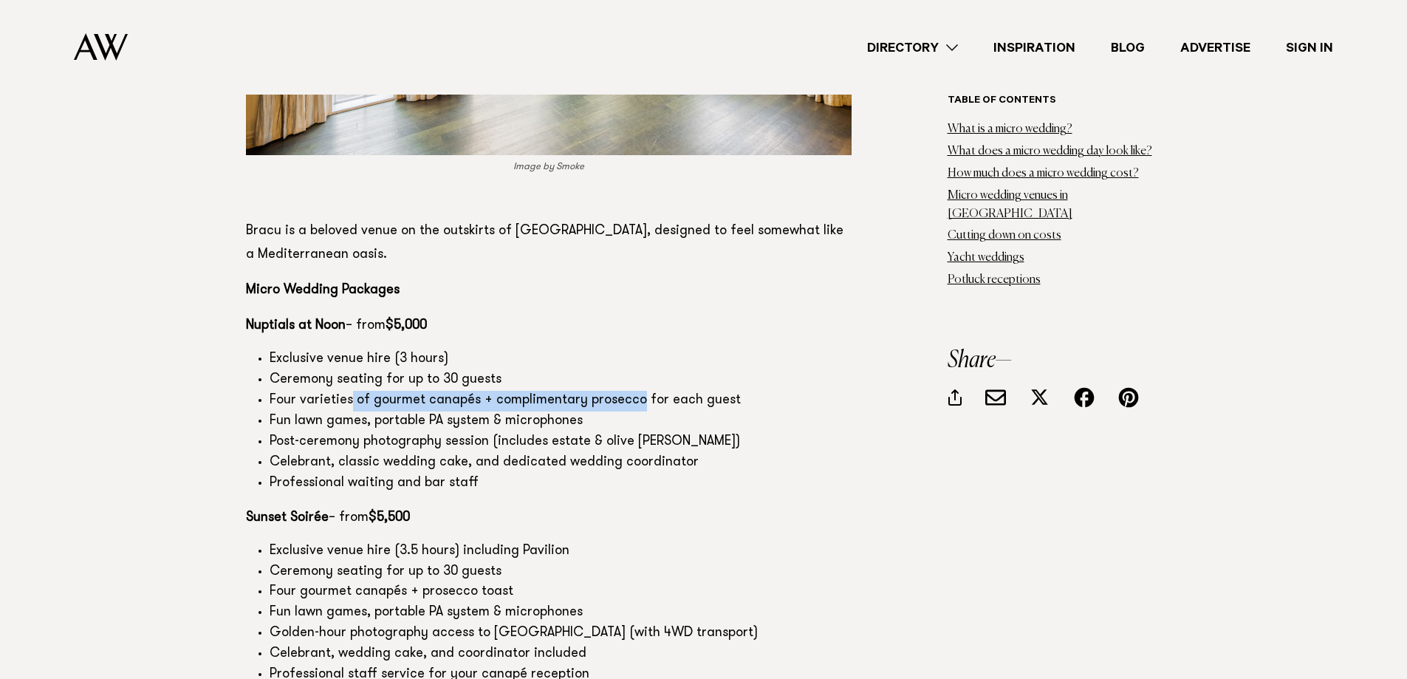
drag, startPoint x: 355, startPoint y: 326, endPoint x: 637, endPoint y: 329, distance: 282.1
click at [637, 391] on li "Four varieties of gourmet canapés + complimentary prosecco for each guest" at bounding box center [561, 401] width 582 height 21
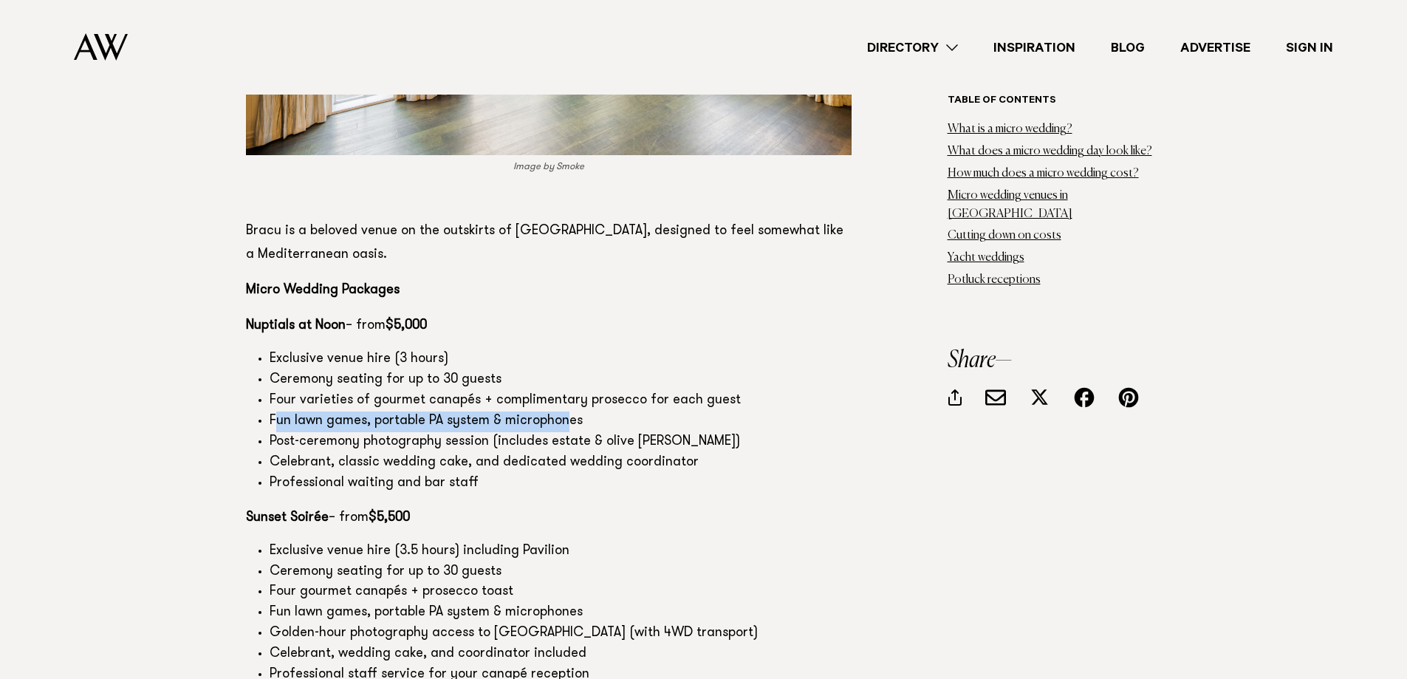
drag, startPoint x: 279, startPoint y: 355, endPoint x: 566, endPoint y: 346, distance: 286.6
click at [566, 411] on li "Fun lawn games, portable PA system & microphones" at bounding box center [561, 421] width 582 height 21
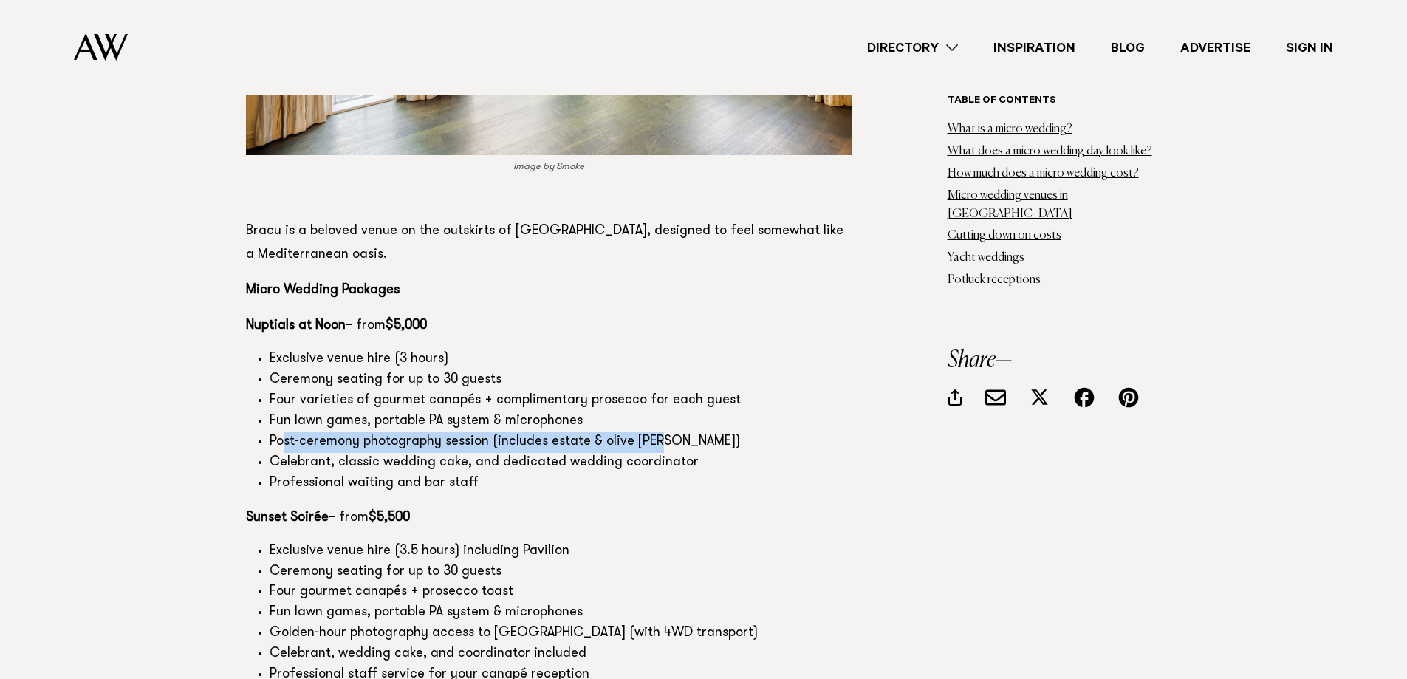
drag, startPoint x: 290, startPoint y: 376, endPoint x: 656, endPoint y: 367, distance: 365.6
click at [656, 432] on li "Post-ceremony photography session (includes estate & olive [PERSON_NAME])" at bounding box center [561, 442] width 582 height 21
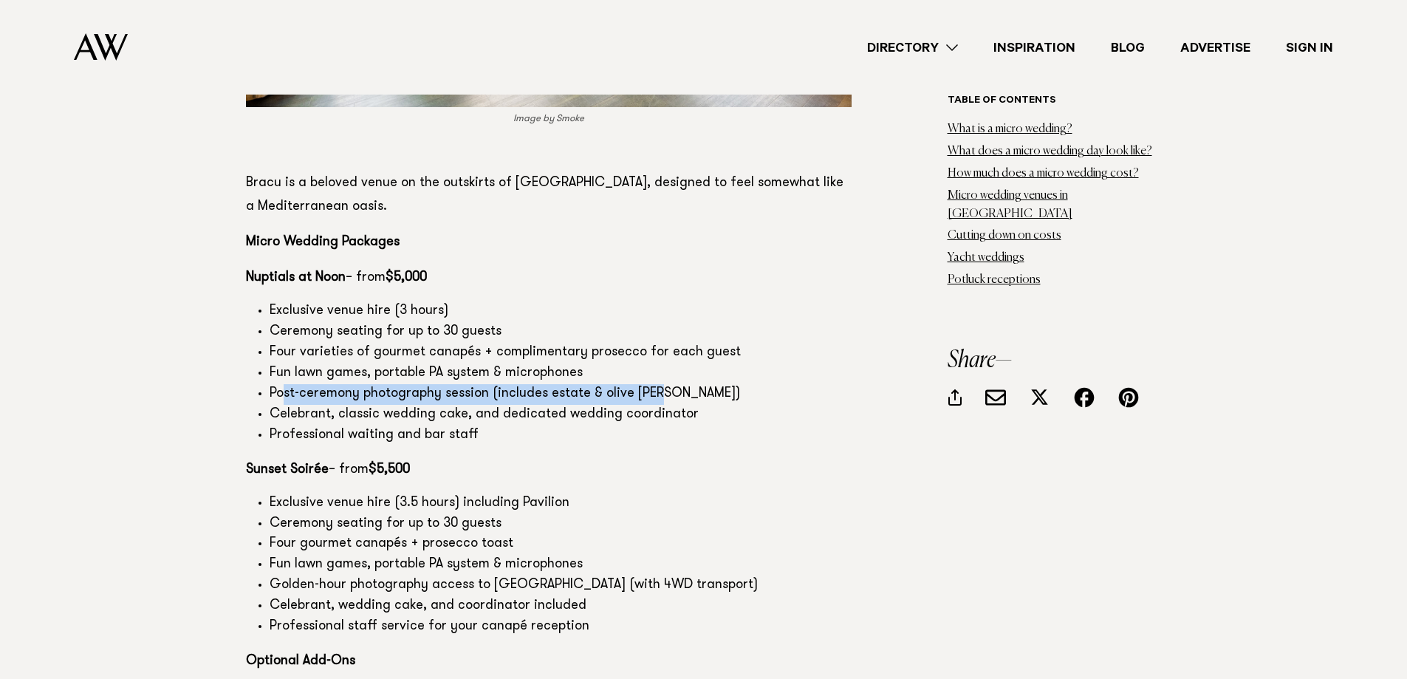
scroll to position [9008, 0]
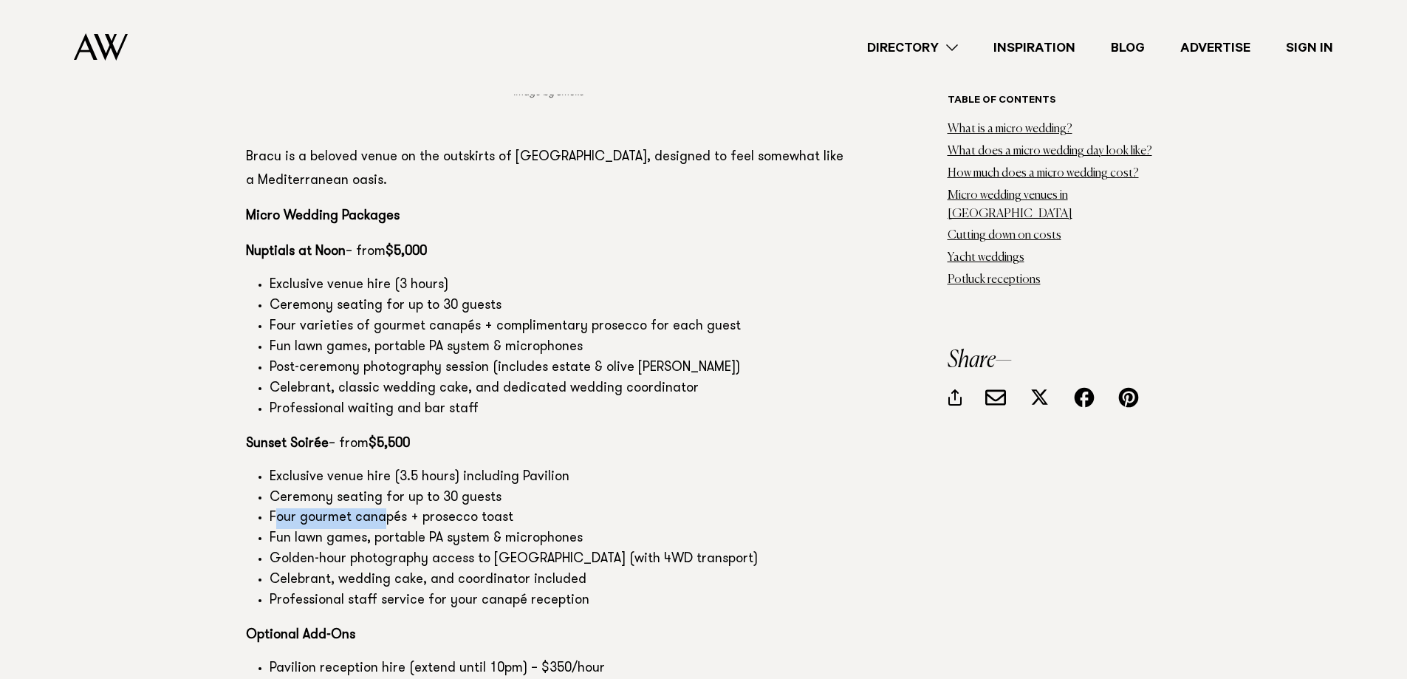
drag, startPoint x: 280, startPoint y: 450, endPoint x: 380, endPoint y: 453, distance: 100.5
click at [380, 508] on li "Four gourmet canapés + prosecco toast" at bounding box center [561, 518] width 582 height 21
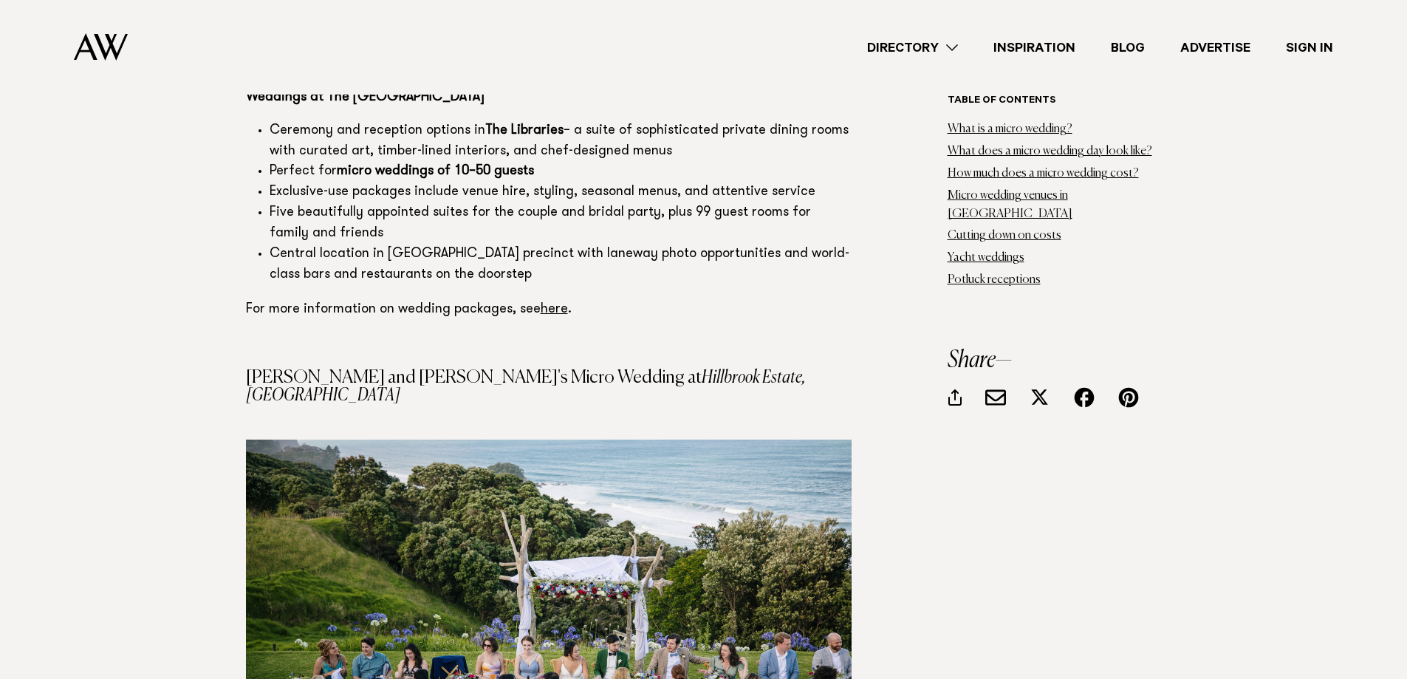
scroll to position [13586, 0]
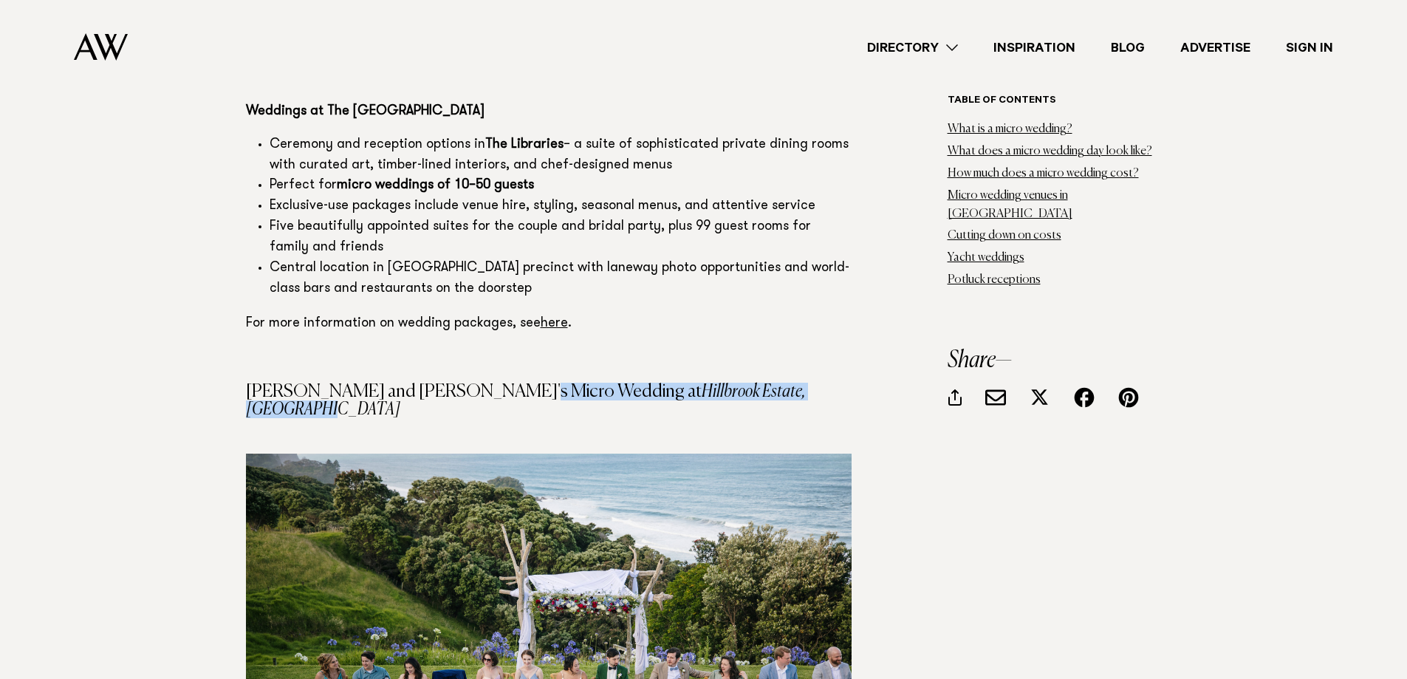
drag, startPoint x: 482, startPoint y: 295, endPoint x: 682, endPoint y: 297, distance: 199.4
click at [682, 382] on h4 "[PERSON_NAME] and [PERSON_NAME]'s Micro Wedding at [GEOGRAPHIC_DATA], [GEOGRAPH…" at bounding box center [548, 399] width 605 height 35
copy h4 "Hillbrook Estate, [GEOGRAPHIC_DATA]"
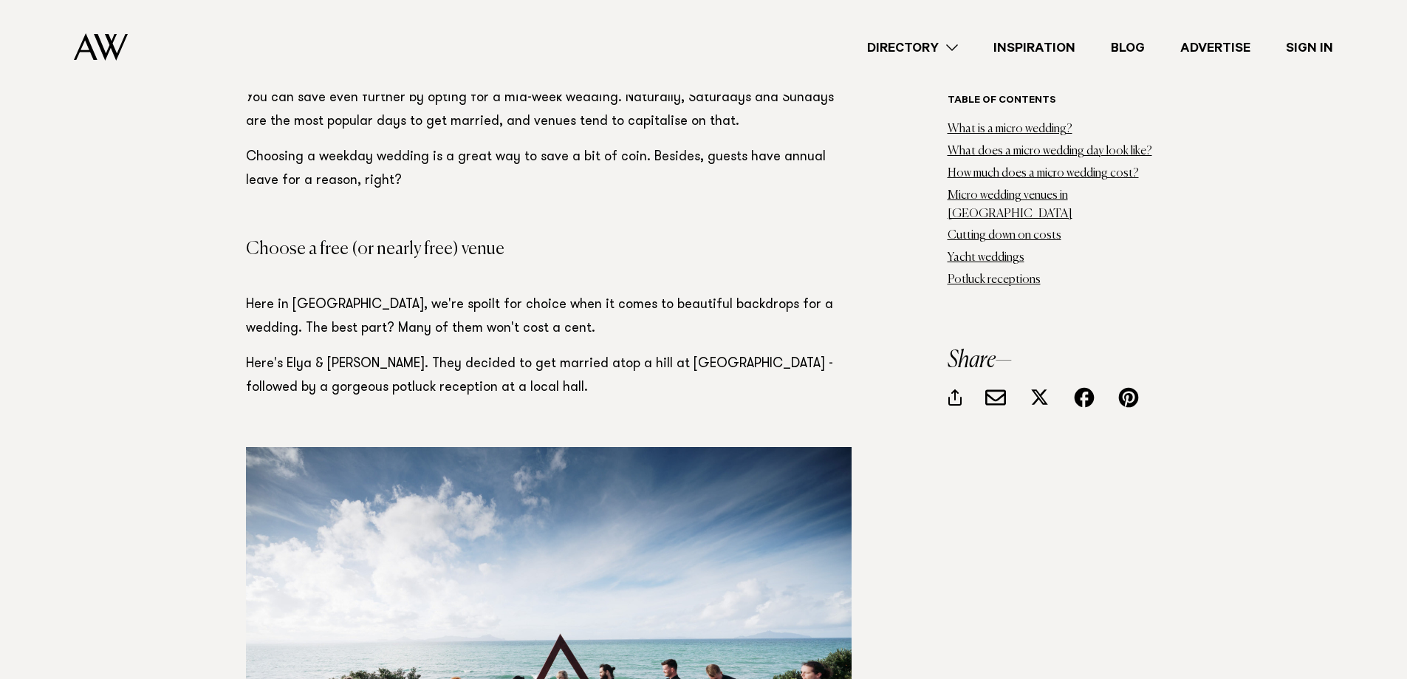
scroll to position [15801, 0]
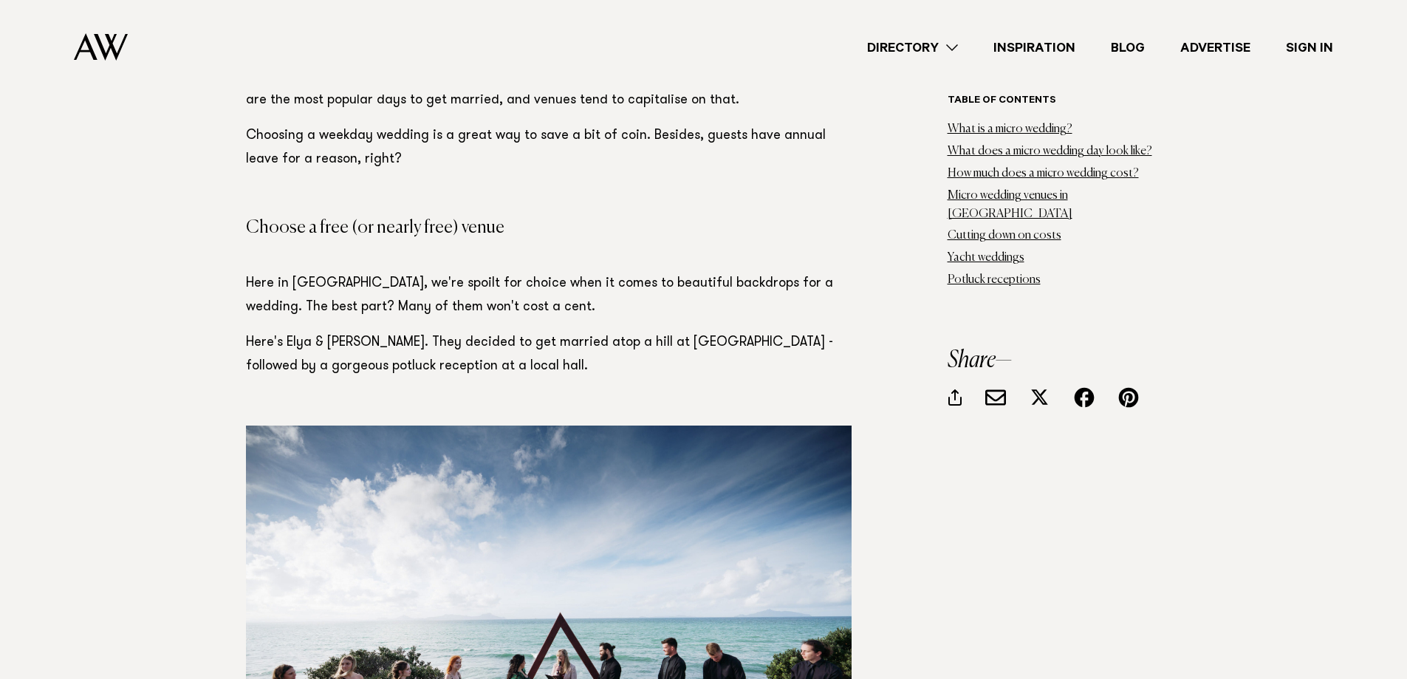
click at [459, 272] on p "Here in [GEOGRAPHIC_DATA], we're spoilt for choice when it comes to beautiful b…" at bounding box center [548, 295] width 605 height 47
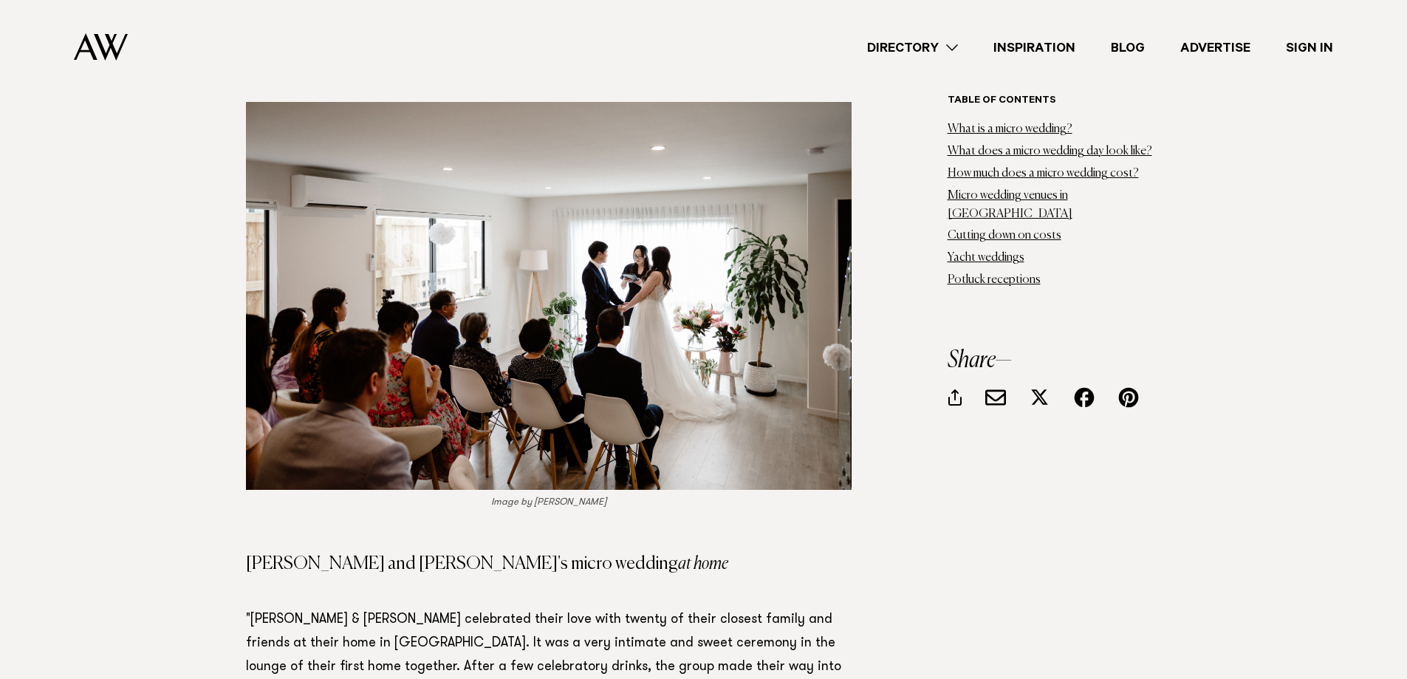
scroll to position [17869, 0]
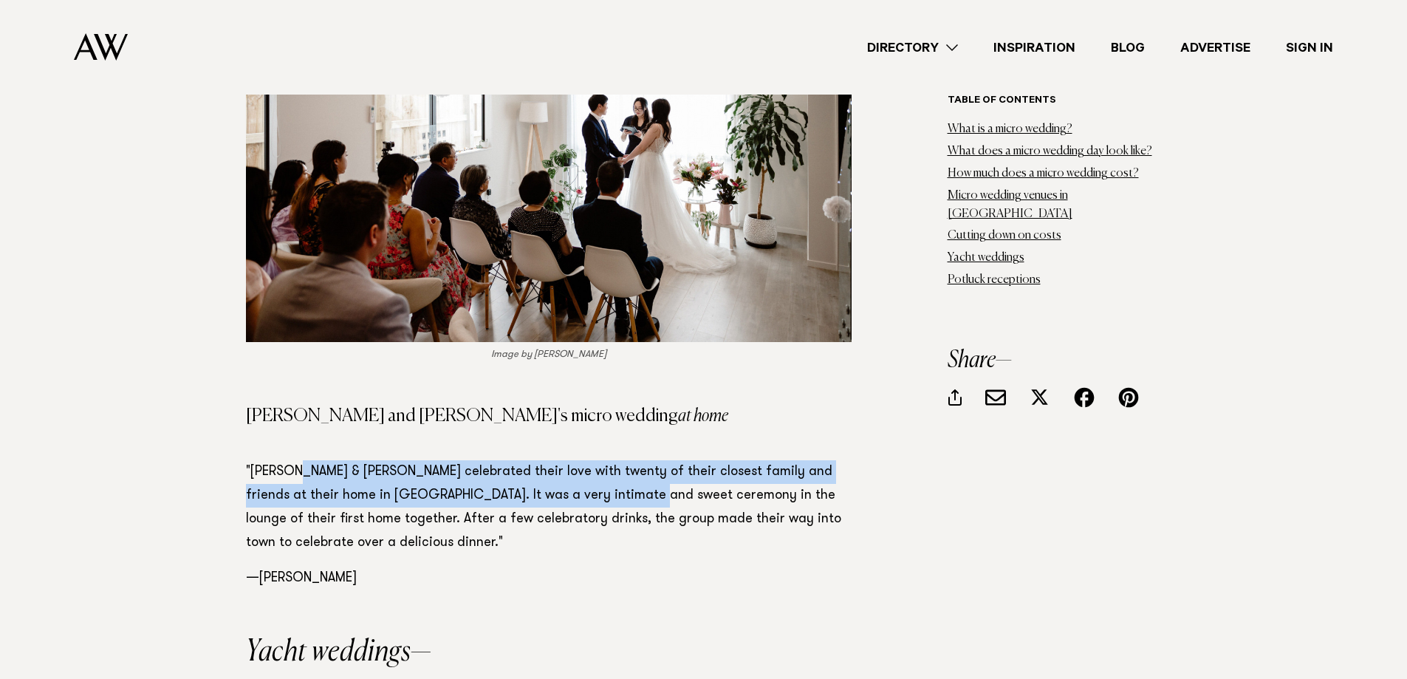
drag, startPoint x: 320, startPoint y: 343, endPoint x: 598, endPoint y: 354, distance: 277.8
click at [594, 460] on p ""[PERSON_NAME] & [PERSON_NAME] celebrated their love with twenty of their close…" at bounding box center [548, 507] width 605 height 95
click at [676, 460] on p ""[PERSON_NAME] & [PERSON_NAME] celebrated their love with twenty of their close…" at bounding box center [548, 507] width 605 height 95
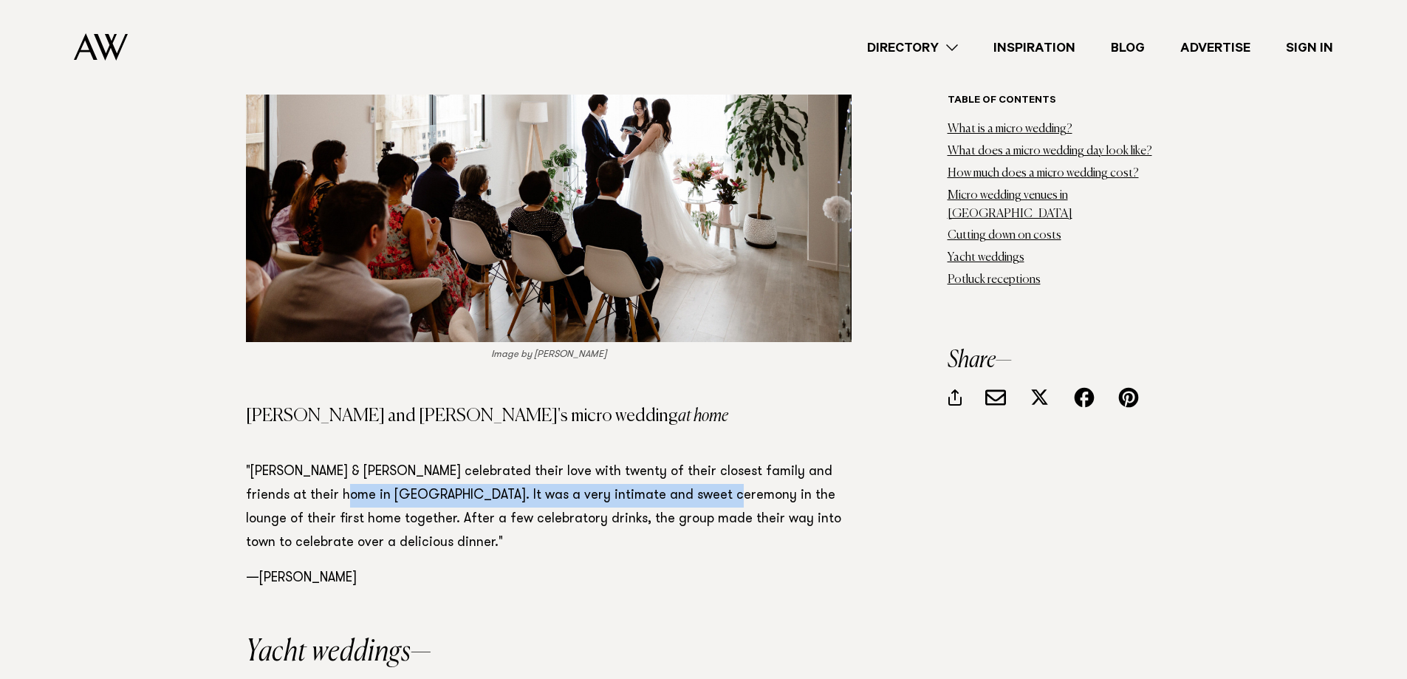
drag, startPoint x: 303, startPoint y: 368, endPoint x: 653, endPoint y: 368, distance: 350.0
click at [653, 460] on p ""[PERSON_NAME] & [PERSON_NAME] celebrated their love with twenty of their close…" at bounding box center [548, 507] width 605 height 95
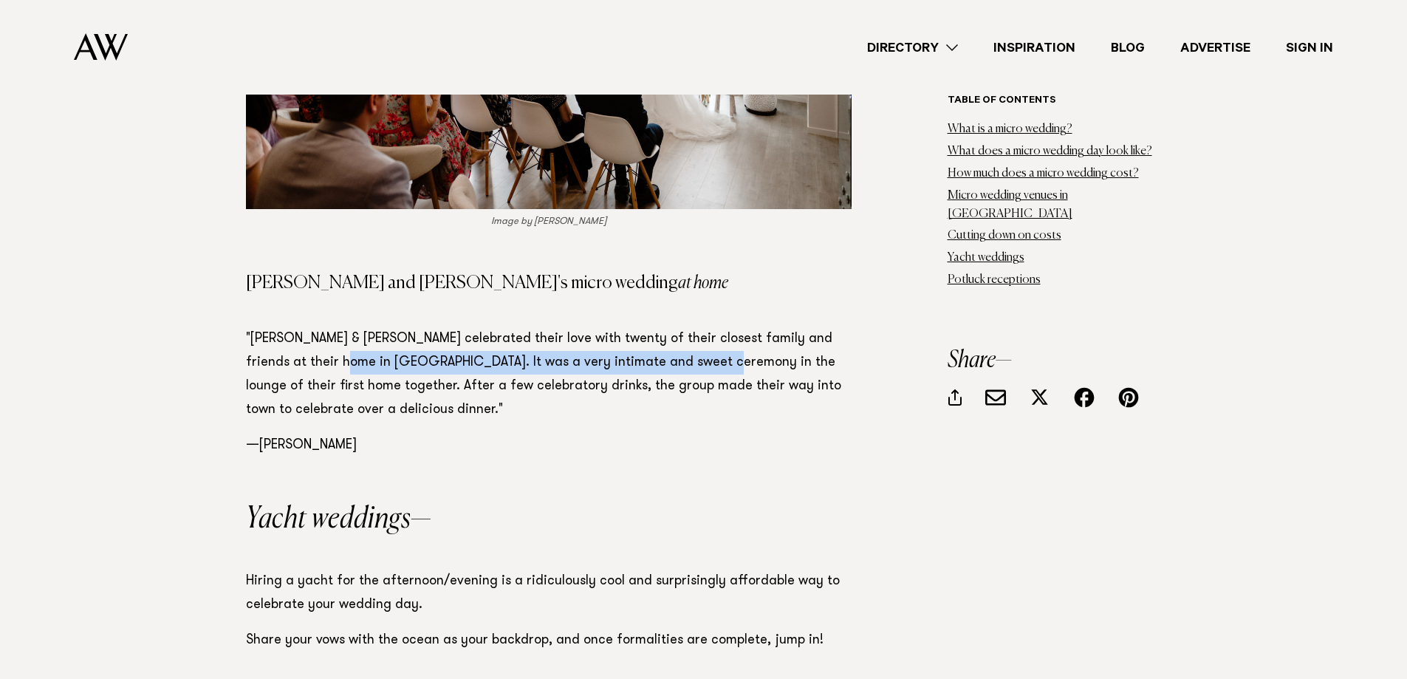
scroll to position [18090, 0]
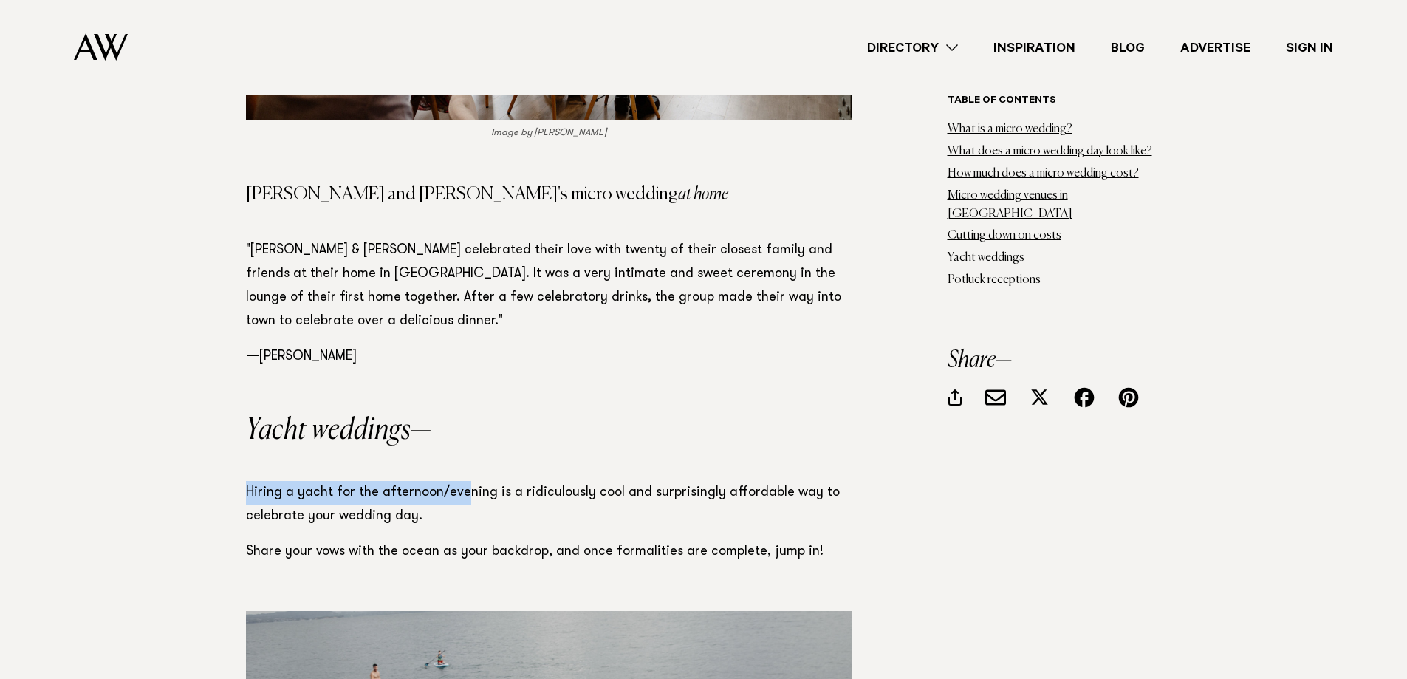
drag, startPoint x: 236, startPoint y: 342, endPoint x: 464, endPoint y: 346, distance: 228.9
click at [485, 481] on p "Hiring a yacht for the afternoon/evening is a ridiculously cool and surprisingl…" at bounding box center [548, 504] width 605 height 47
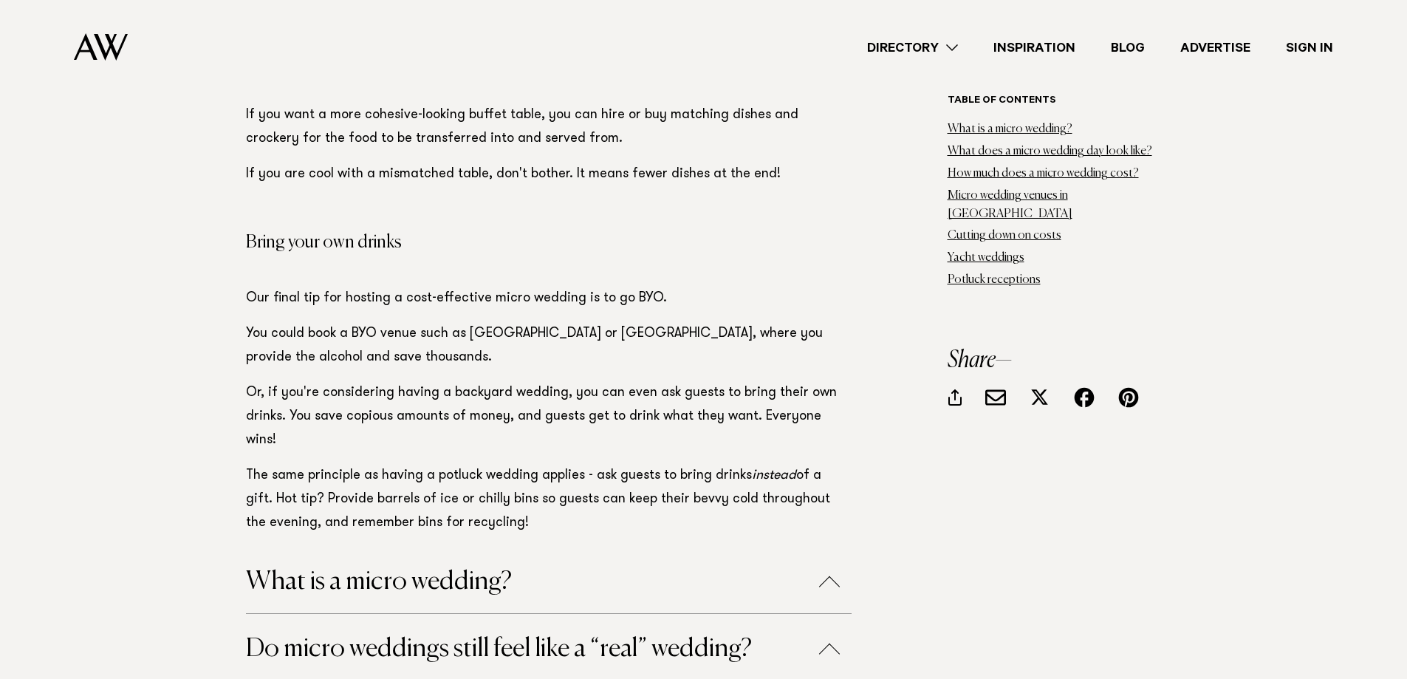
scroll to position [20601, 0]
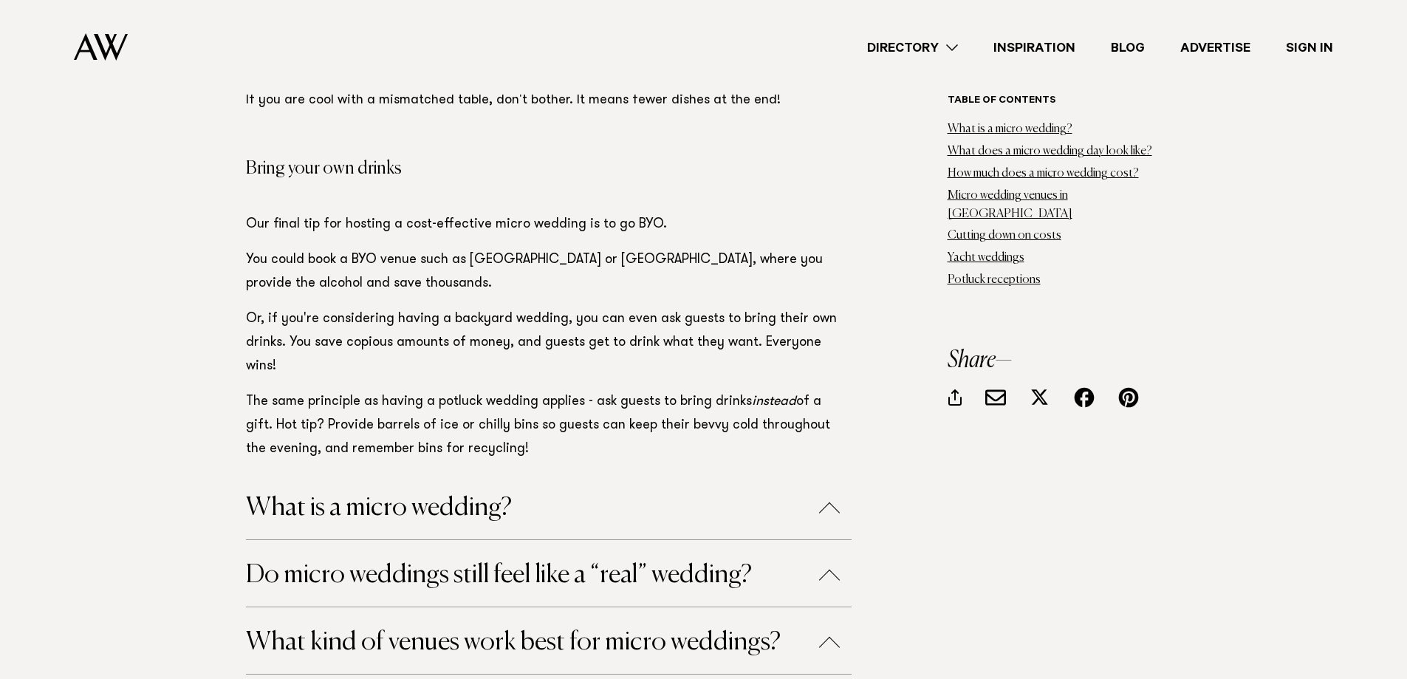
click at [814, 562] on button "Do micro weddings still feel like a “real” wedding?" at bounding box center [548, 575] width 605 height 26
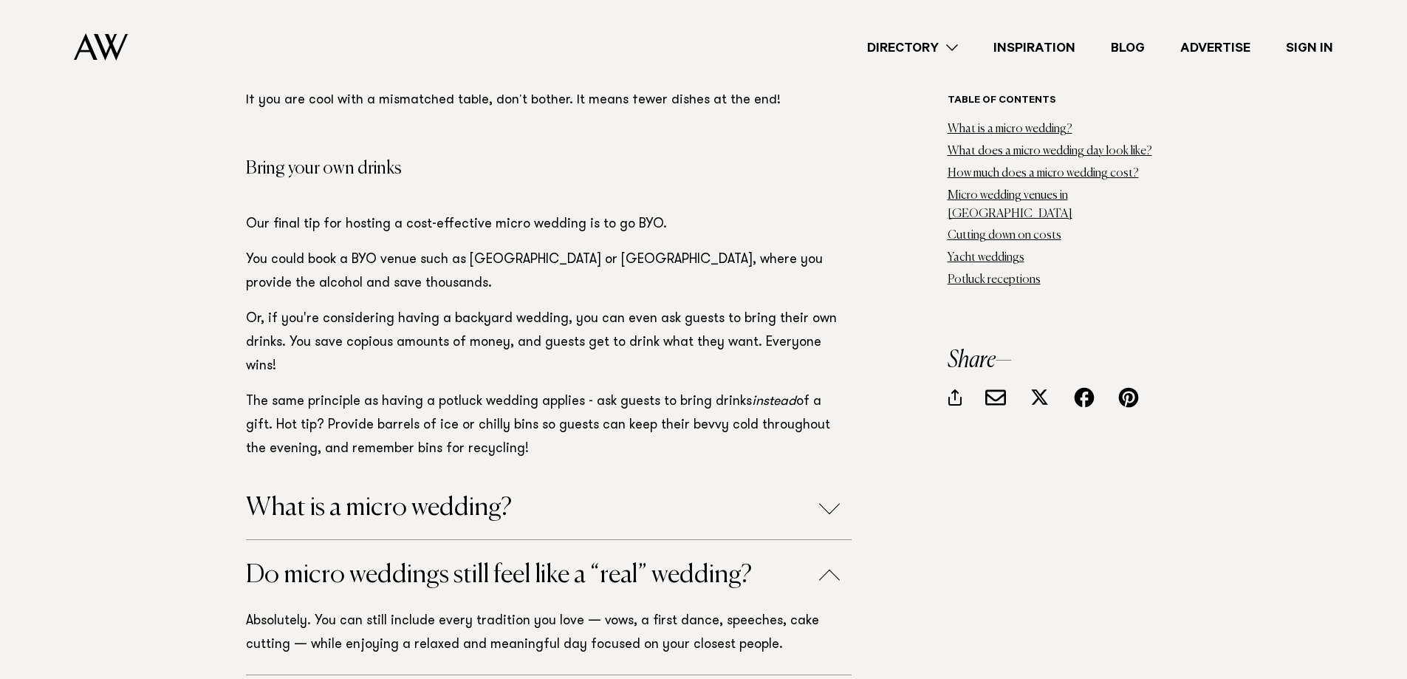
click at [823, 562] on button "Do micro weddings still feel like a “real” wedding?" at bounding box center [548, 575] width 605 height 26
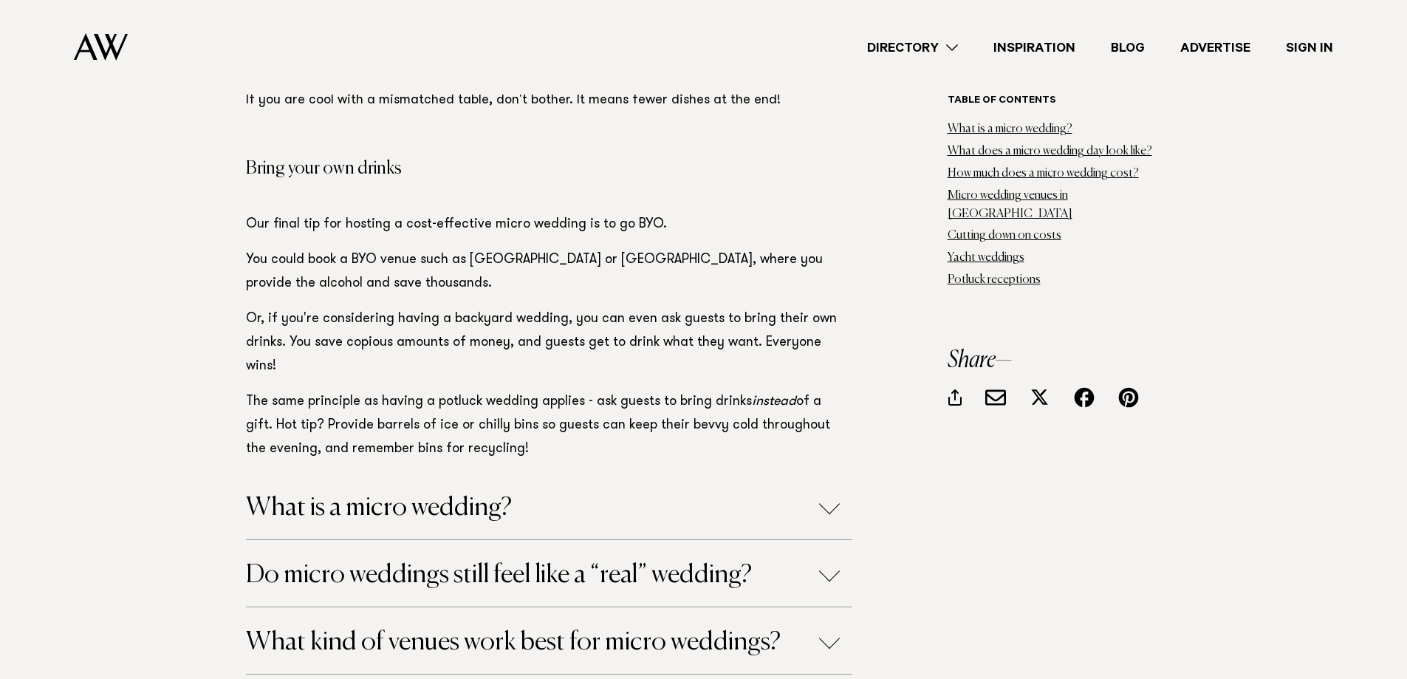
click at [823, 629] on button "What kind of venues work best for micro weddings?" at bounding box center [548, 642] width 605 height 26
click at [829, 629] on button "What kind of venues work best for micro weddings?" at bounding box center [548, 642] width 605 height 26
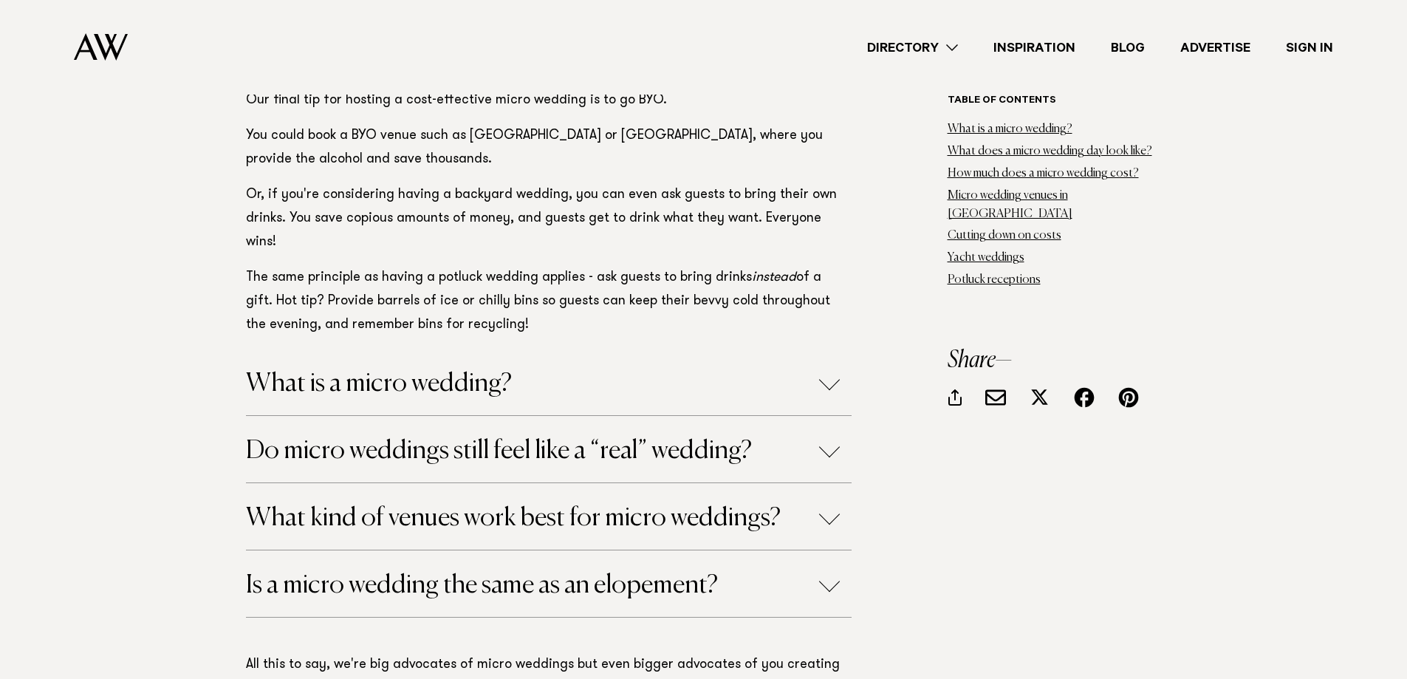
scroll to position [20748, 0]
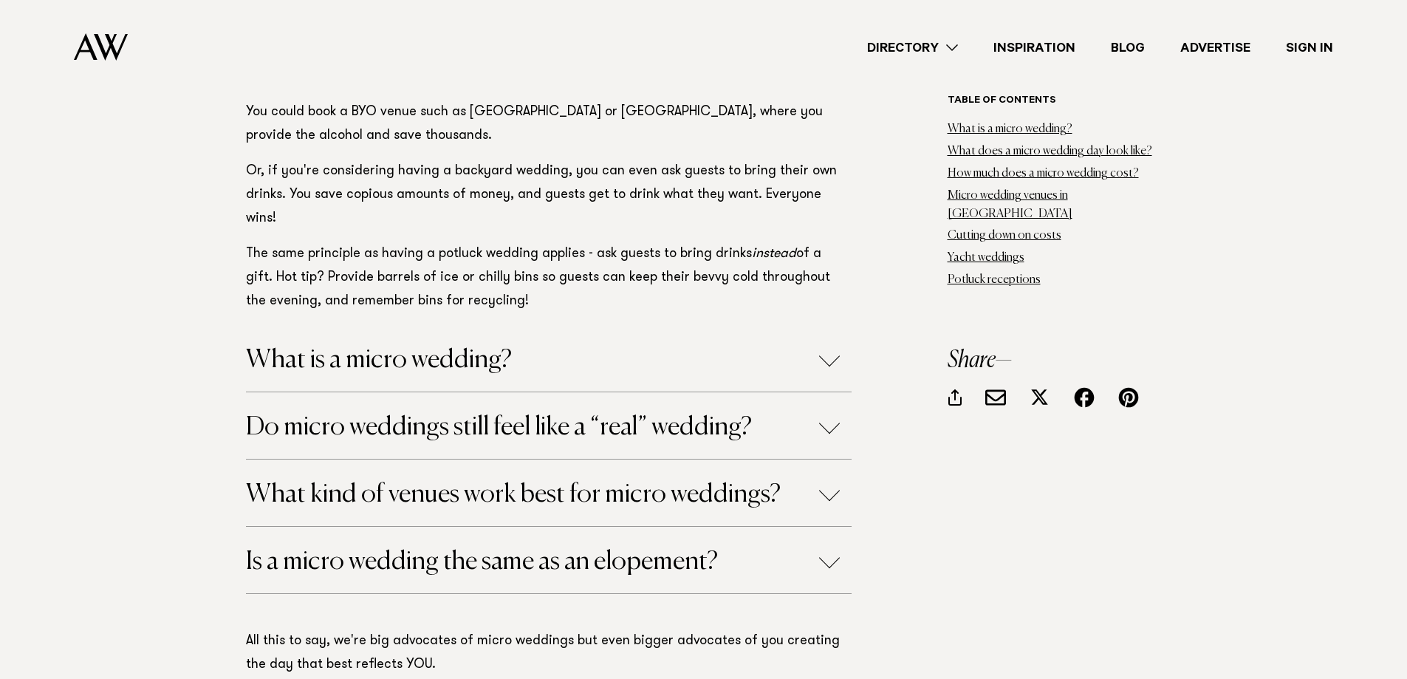
click at [823, 549] on button "Is a micro wedding the same as an elopement?" at bounding box center [548, 562] width 605 height 26
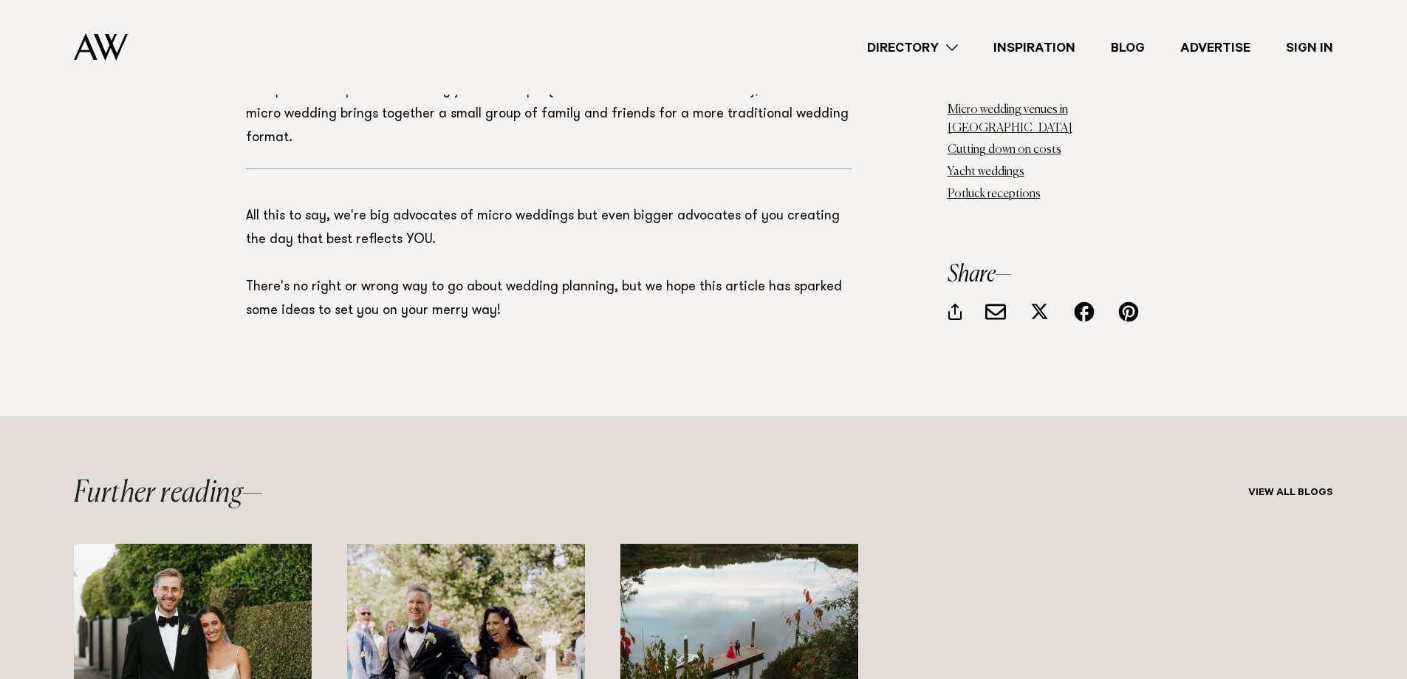
scroll to position [21339, 0]
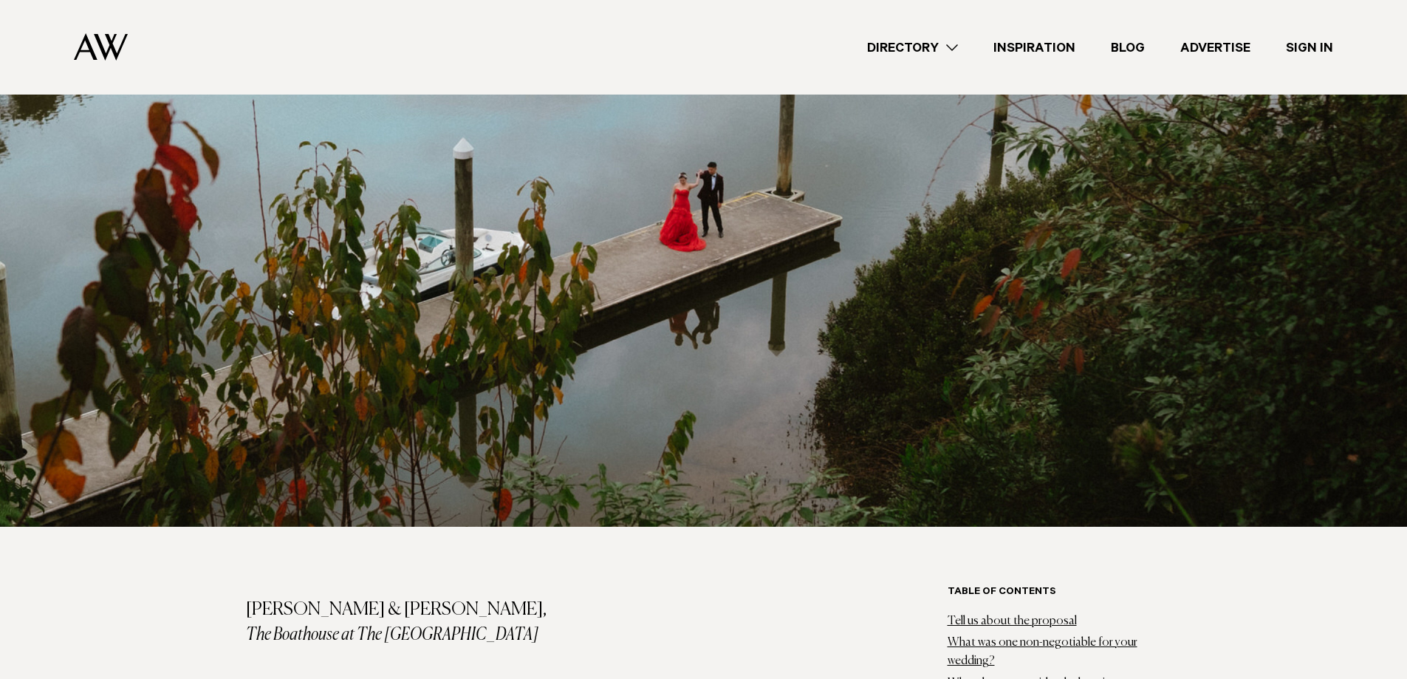
scroll to position [517, 0]
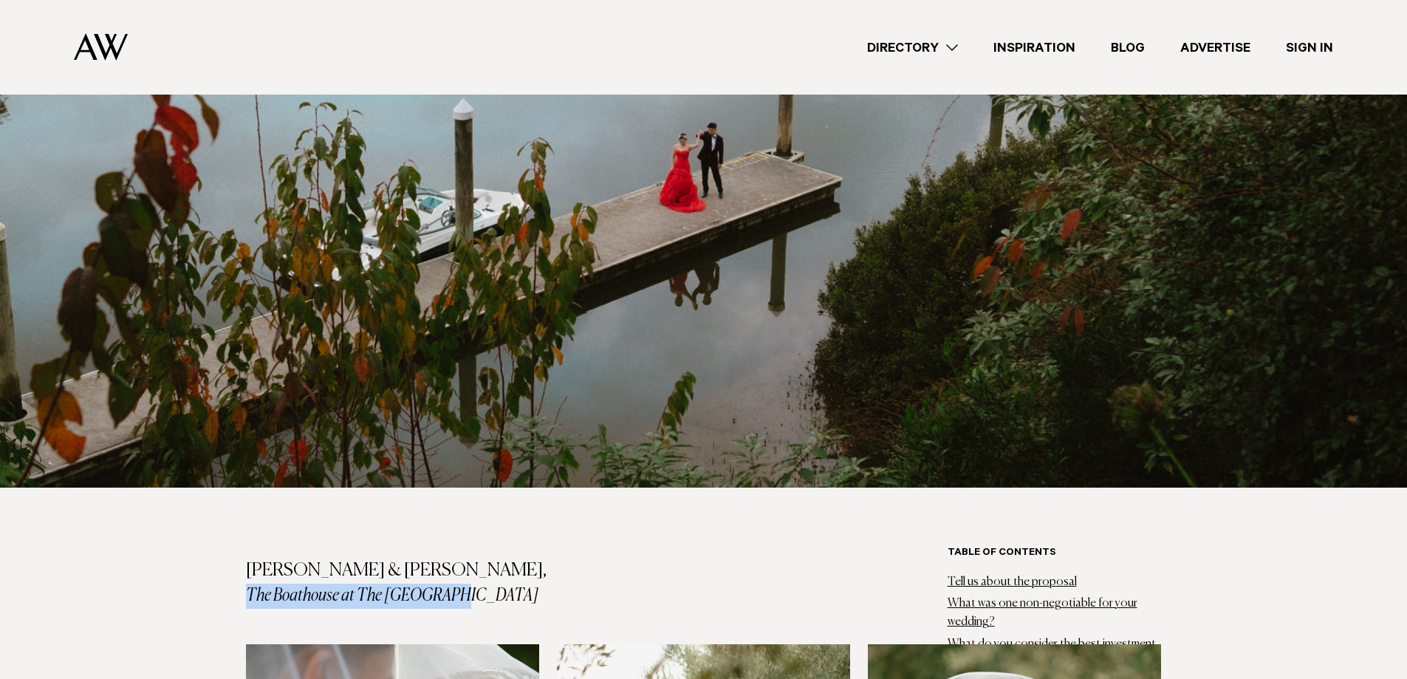
drag, startPoint x: 469, startPoint y: 540, endPoint x: 244, endPoint y: 543, distance: 225.2
copy em "The Boathouse at The Riverhead"
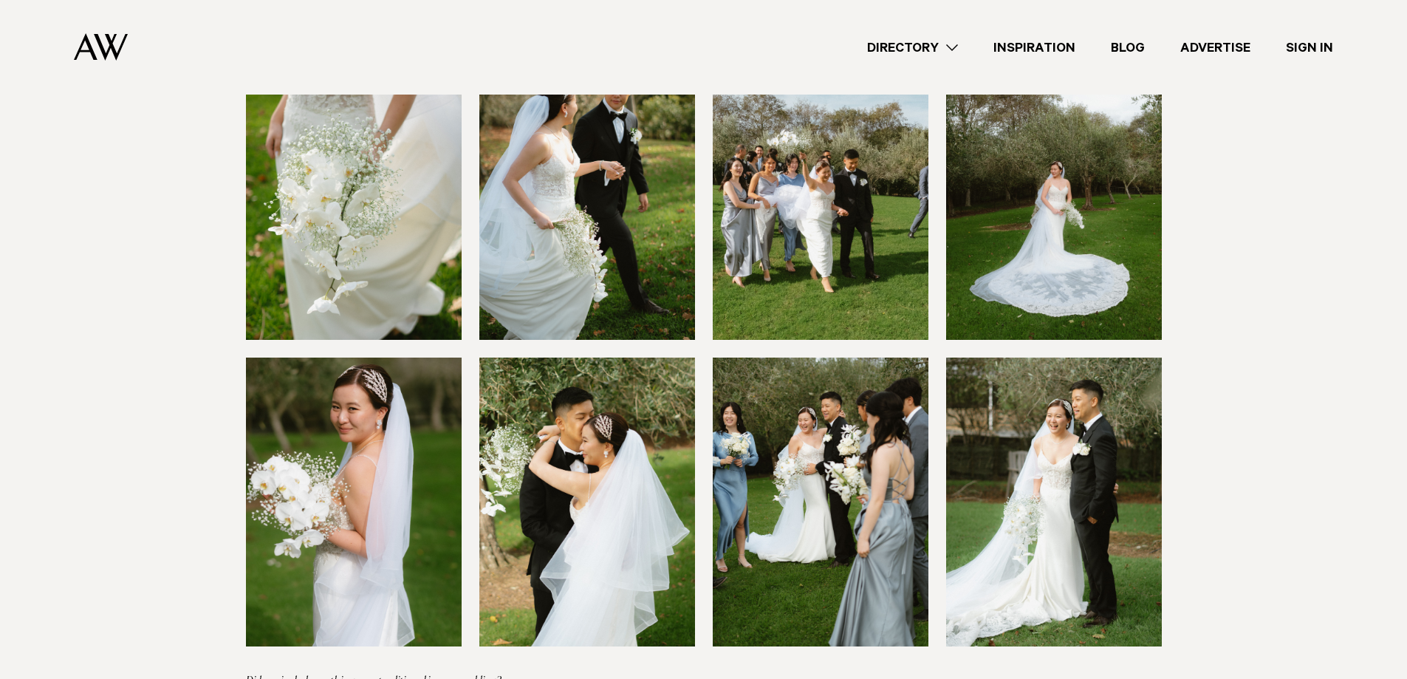
scroll to position [5907, 0]
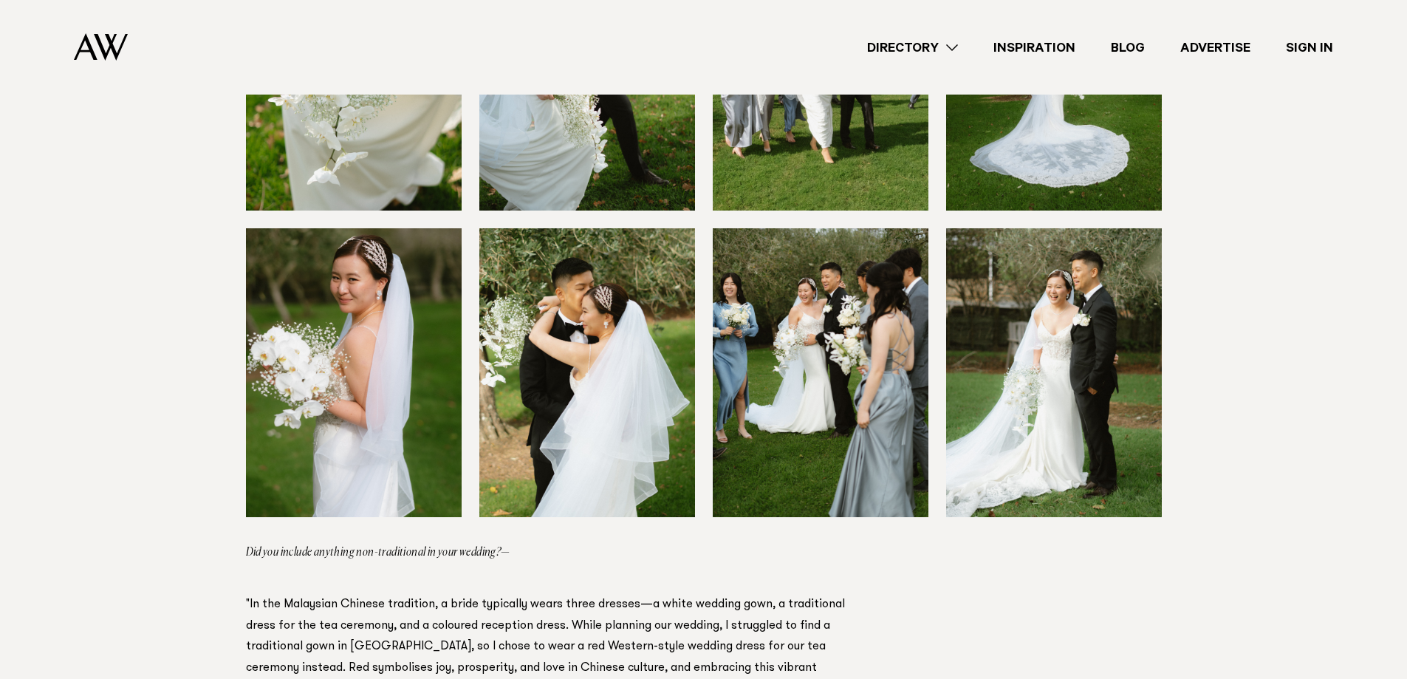
click at [109, 53] on img at bounding box center [101, 46] width 54 height 27
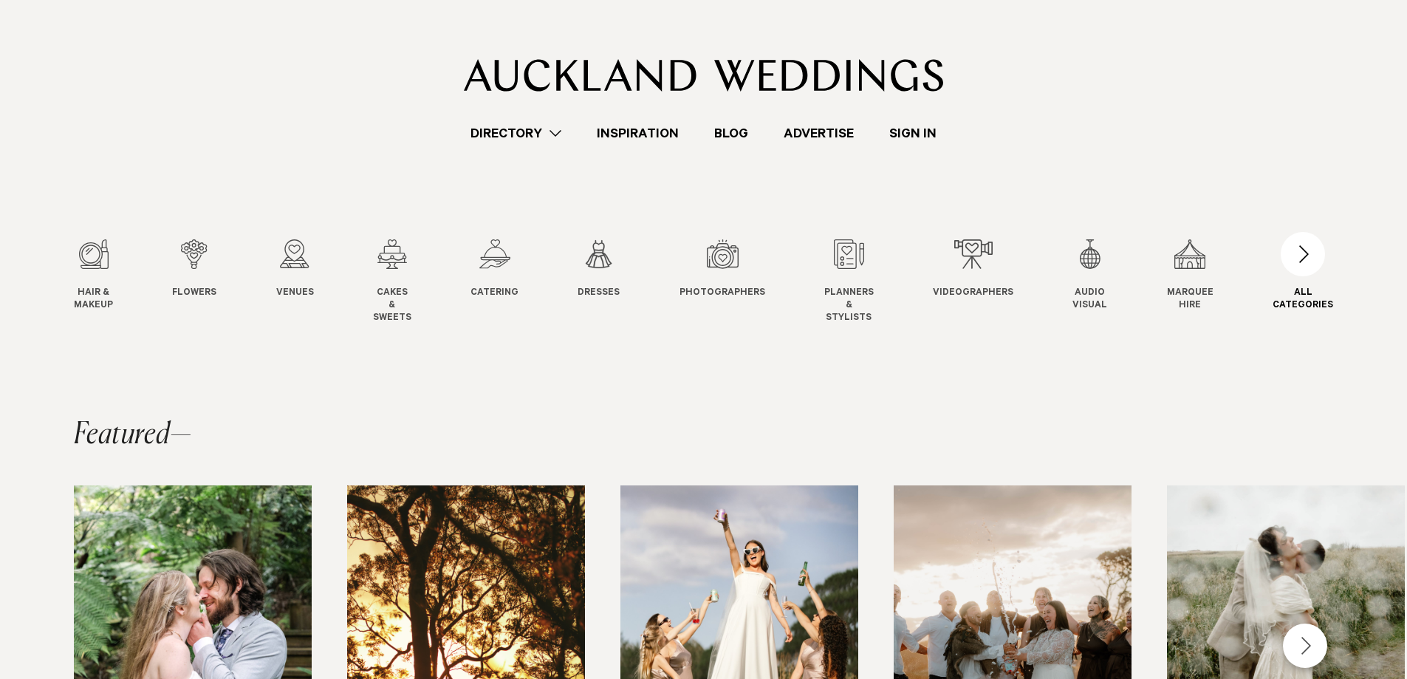
click at [1306, 269] on div "button" at bounding box center [1302, 254] width 44 height 44
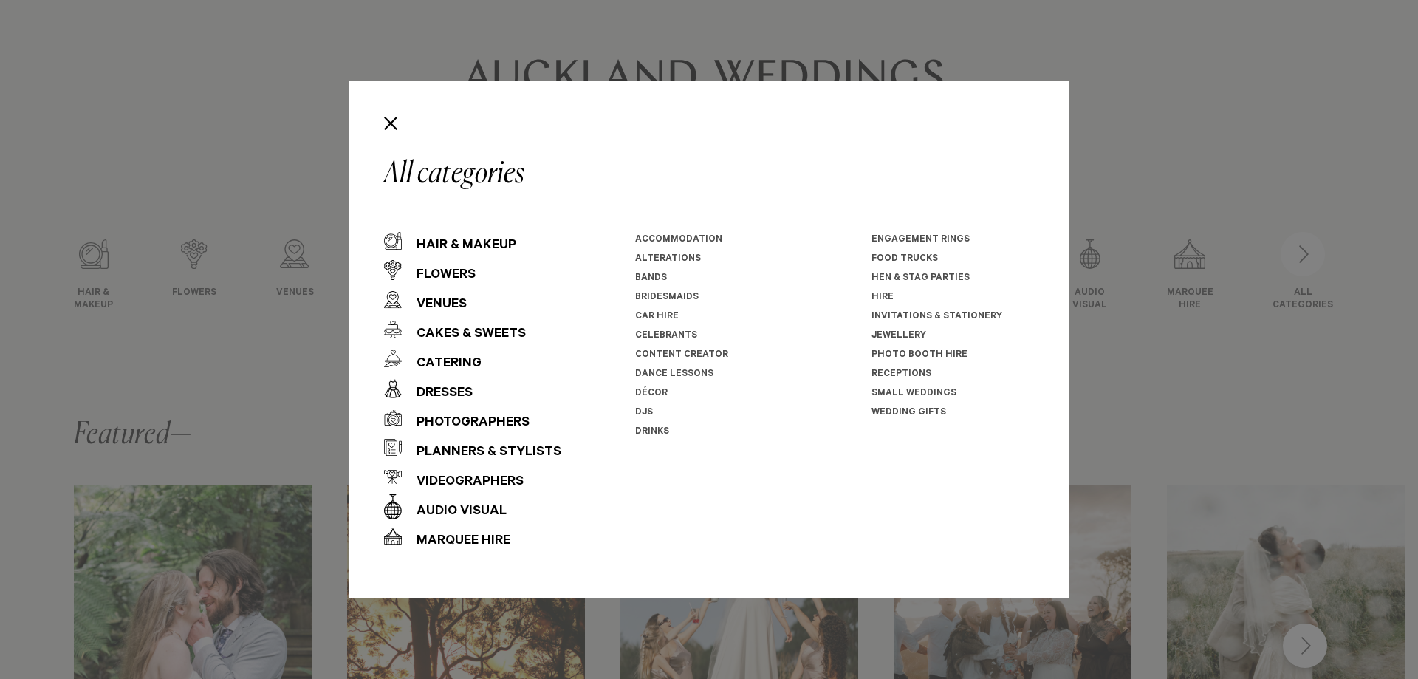
click at [1124, 298] on div "All categories Hair & Makeup Flowers Venues Cakes & Sweets" at bounding box center [709, 339] width 1418 height 679
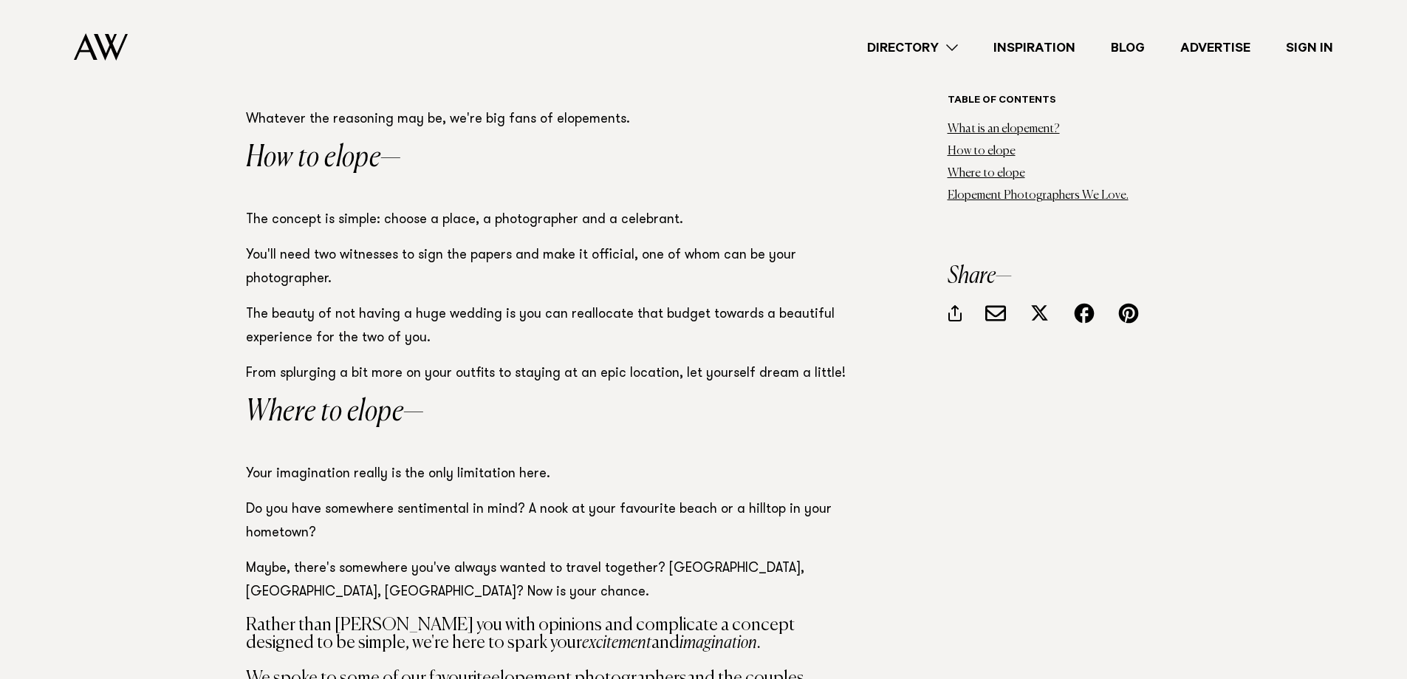
scroll to position [1551, 0]
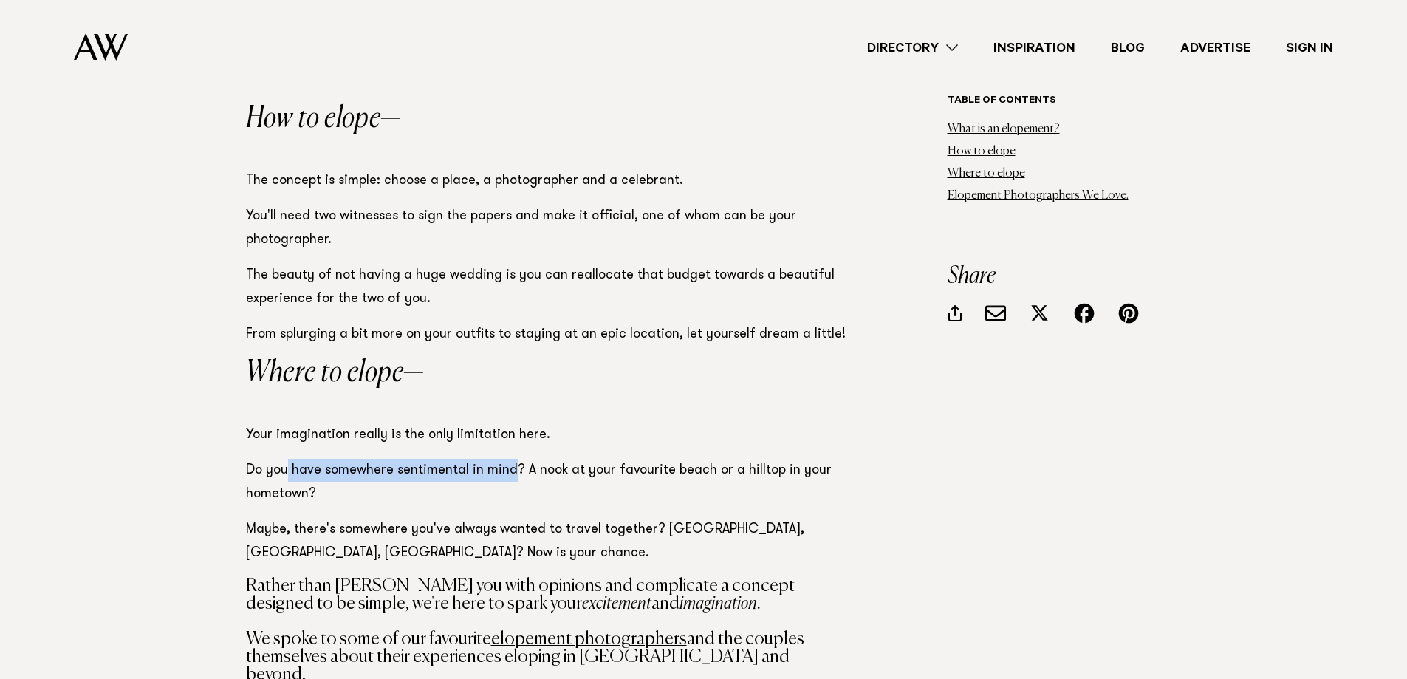
drag, startPoint x: 286, startPoint y: 450, endPoint x: 521, endPoint y: 453, distance: 234.1
click at [509, 459] on p "Do you have somewhere sentimental in mind? A nook at your favourite beach or a …" at bounding box center [548, 482] width 605 height 47
click at [549, 459] on p "Do you have somewhere sentimental in mind? A nook at your favourite beach or a …" at bounding box center [548, 482] width 605 height 47
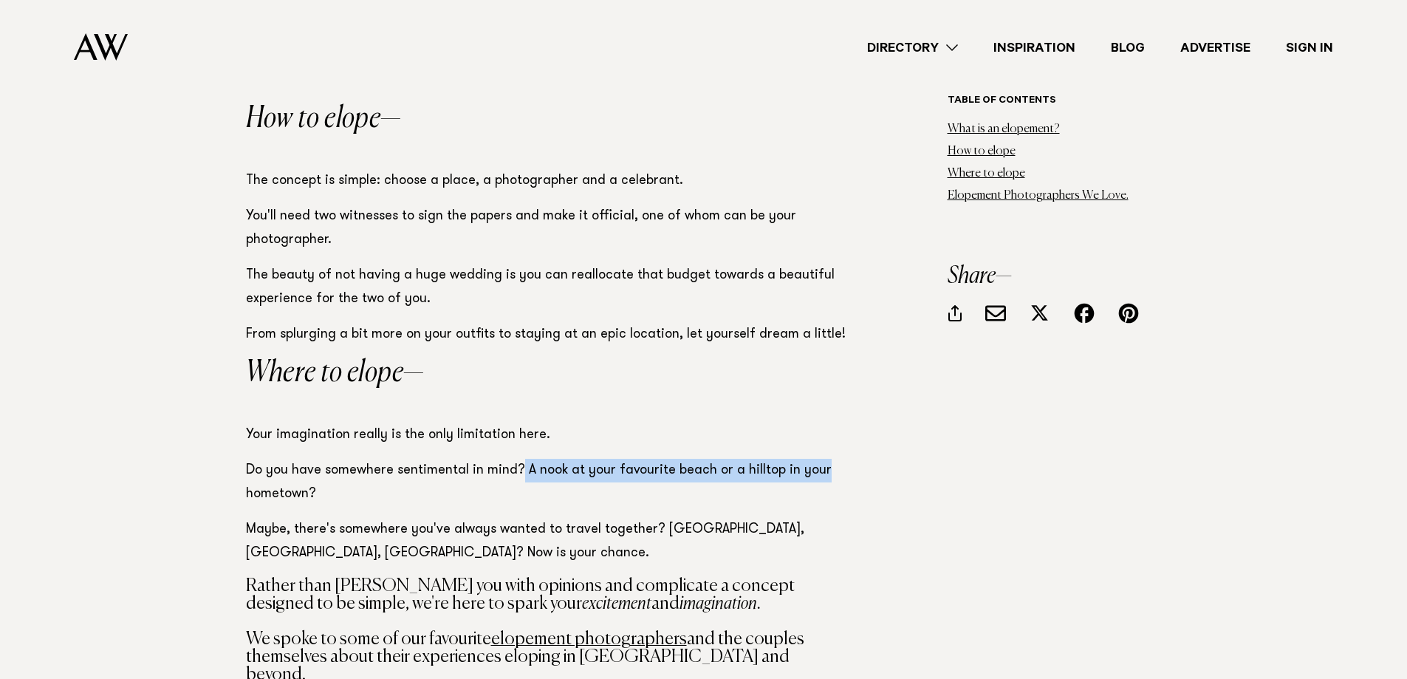
drag, startPoint x: 518, startPoint y: 446, endPoint x: 824, endPoint y: 449, distance: 305.7
click at [824, 459] on p "Do you have somewhere sentimental in mind? A nook at your favourite beach or a …" at bounding box center [548, 482] width 605 height 47
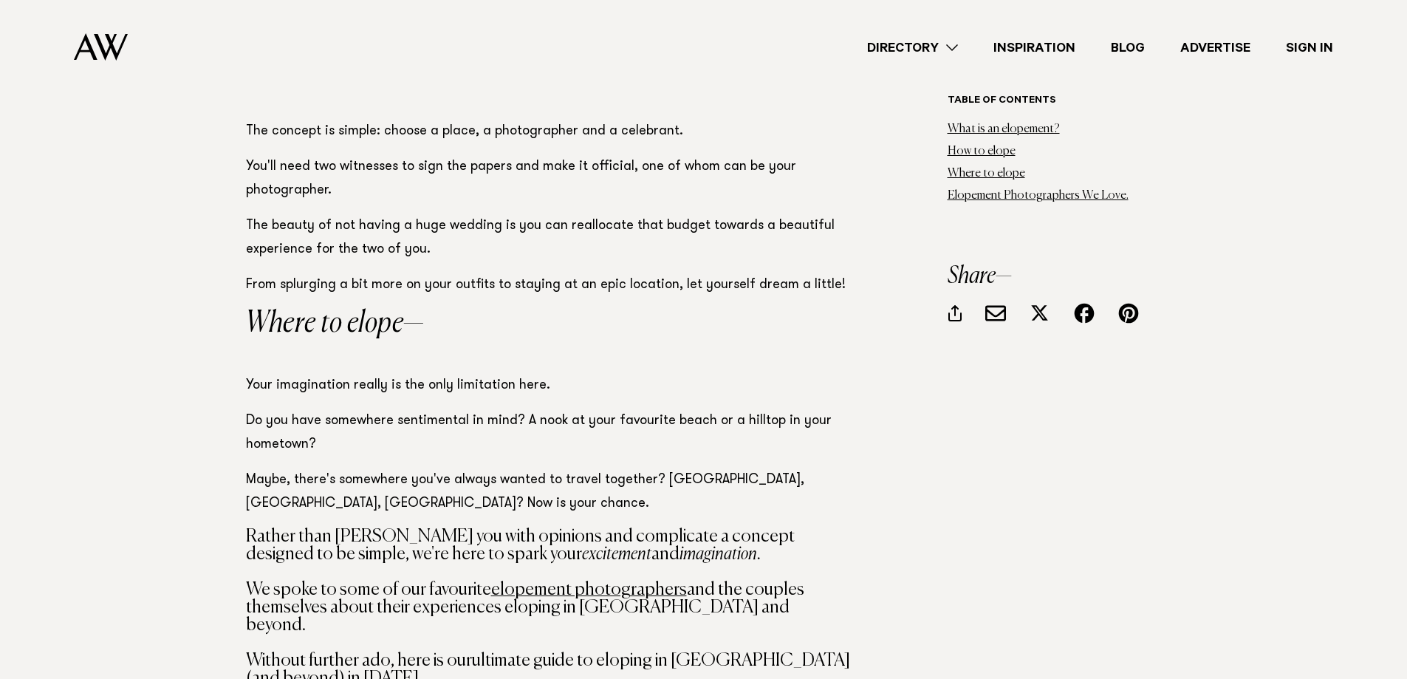
scroll to position [1624, 0]
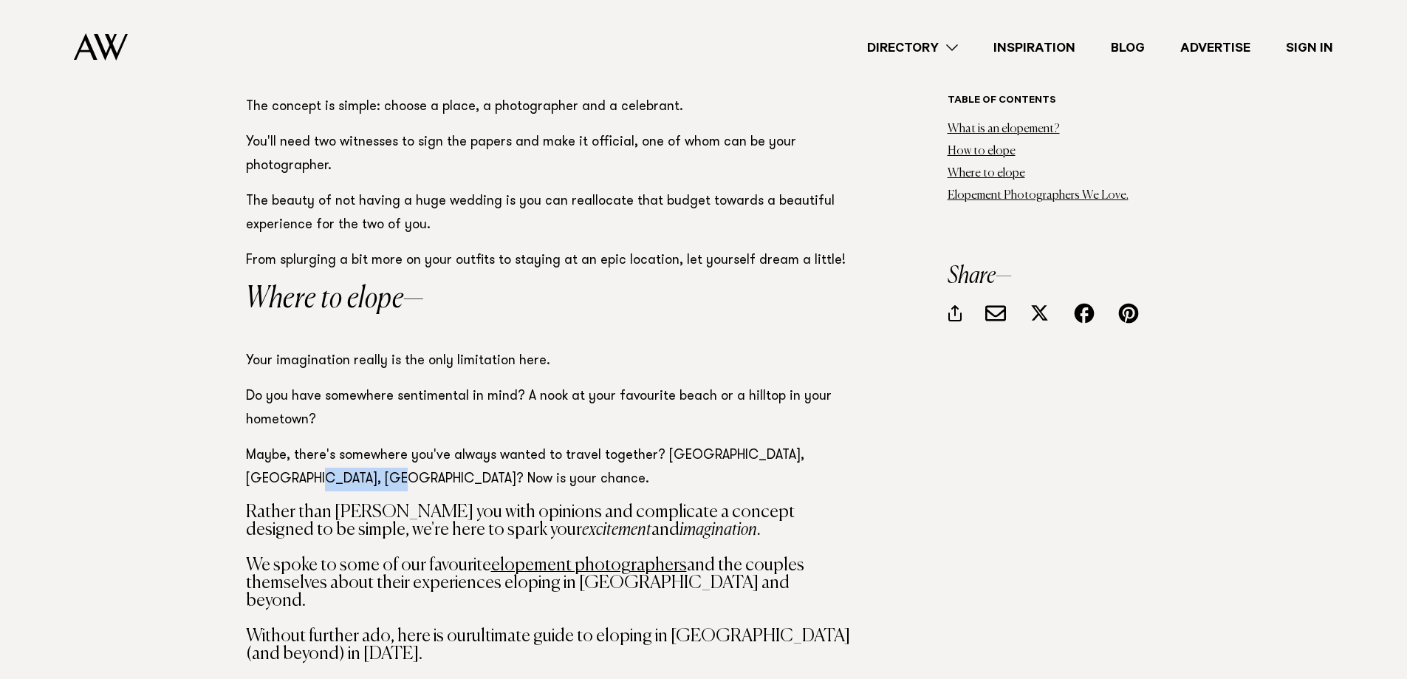
drag, startPoint x: 224, startPoint y: 450, endPoint x: 323, endPoint y: 447, distance: 99.7
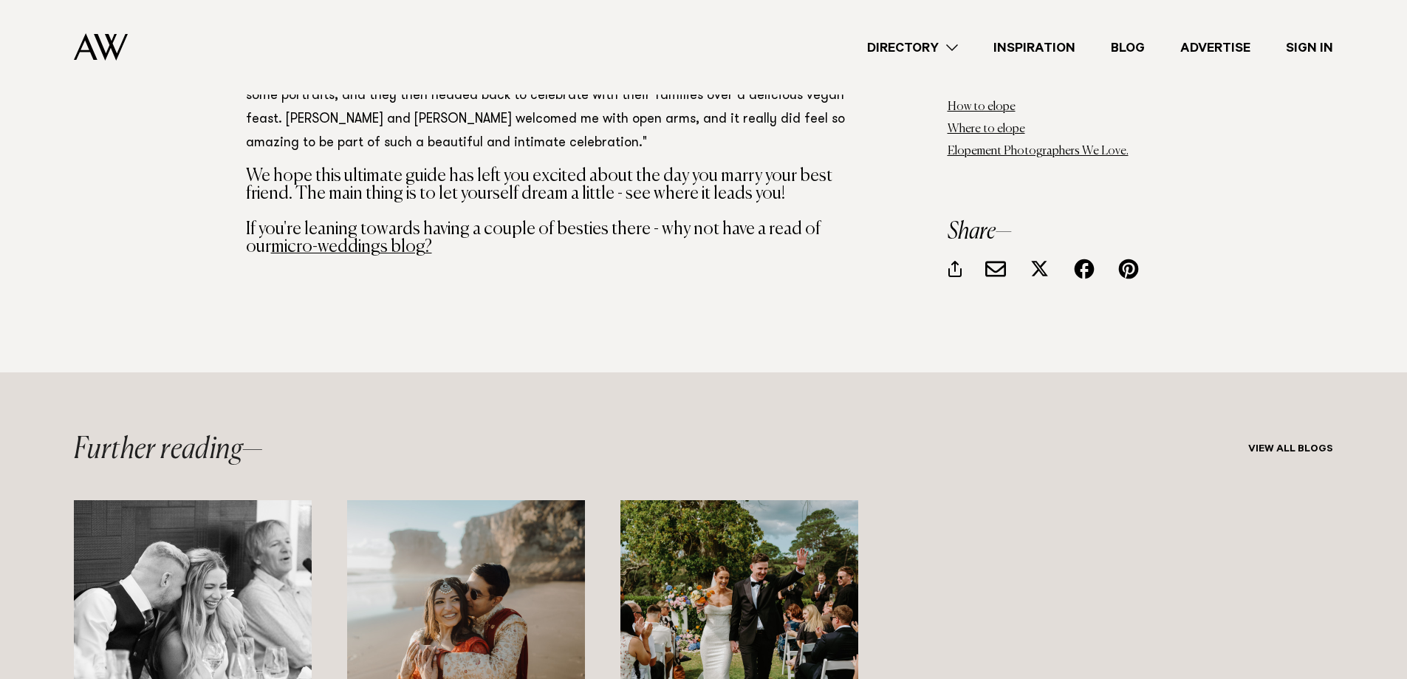
scroll to position [9156, 0]
